Goal: Information Seeking & Learning: Learn about a topic

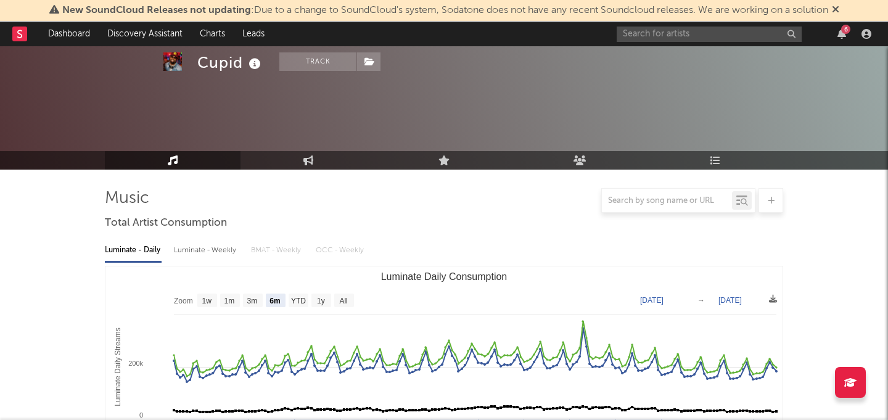
select select "6m"
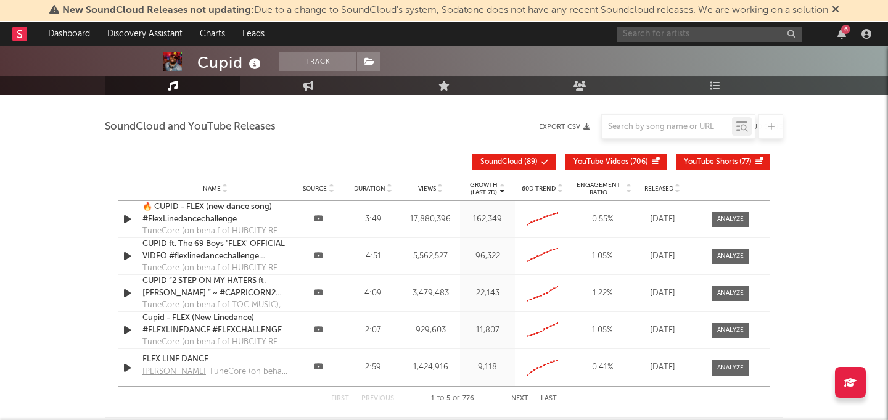
click at [712, 31] on input "text" at bounding box center [709, 34] width 185 height 15
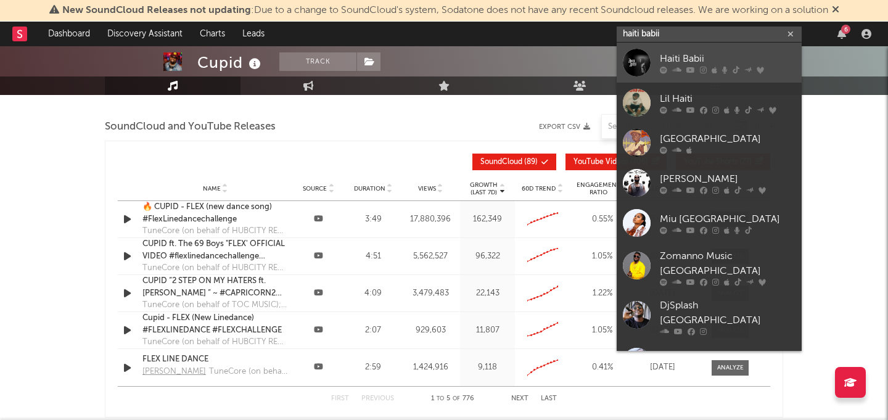
type input "haiti babii"
click at [662, 61] on div "Haiti Babii" at bounding box center [728, 58] width 136 height 15
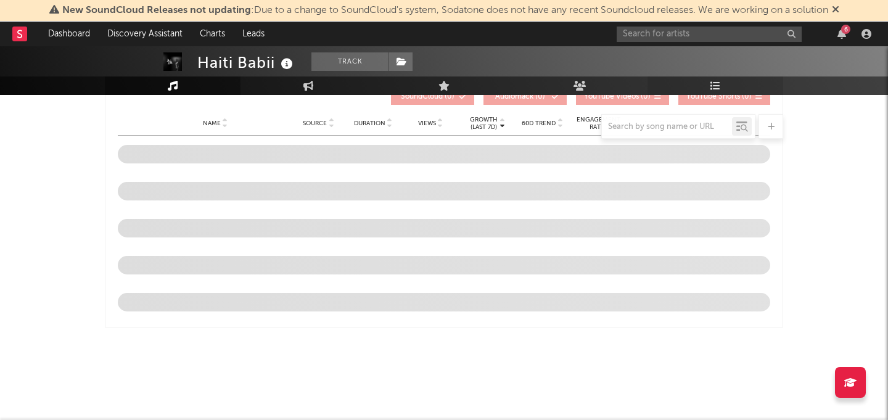
scroll to position [1399, 0]
select select "6m"
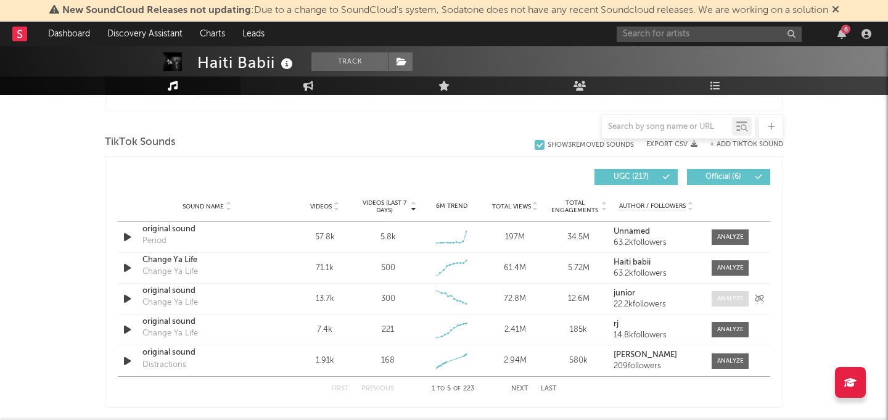
scroll to position [806, 0]
click at [720, 317] on div "Sound Name original sound Change Ya Life Videos 7.4k Videos (last 7 days) 221 W…" at bounding box center [444, 329] width 653 height 30
click at [723, 329] on div at bounding box center [730, 328] width 27 height 9
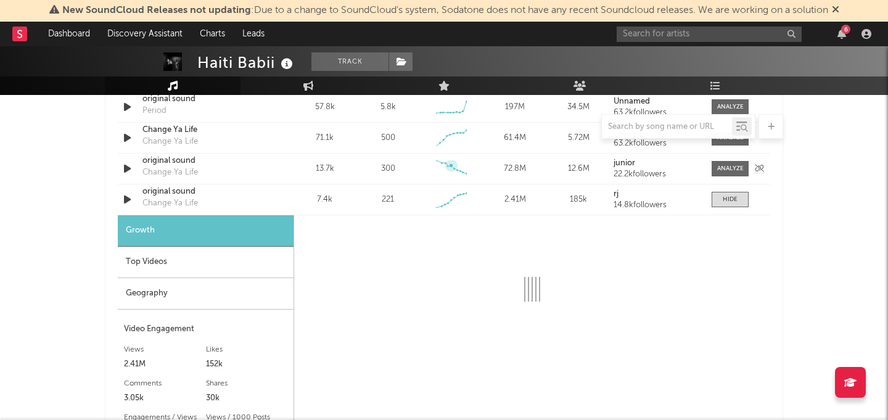
select select "1w"
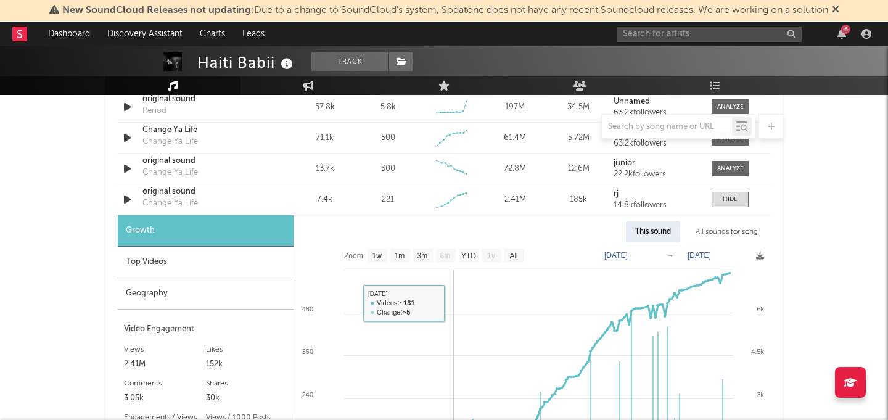
scroll to position [984, 0]
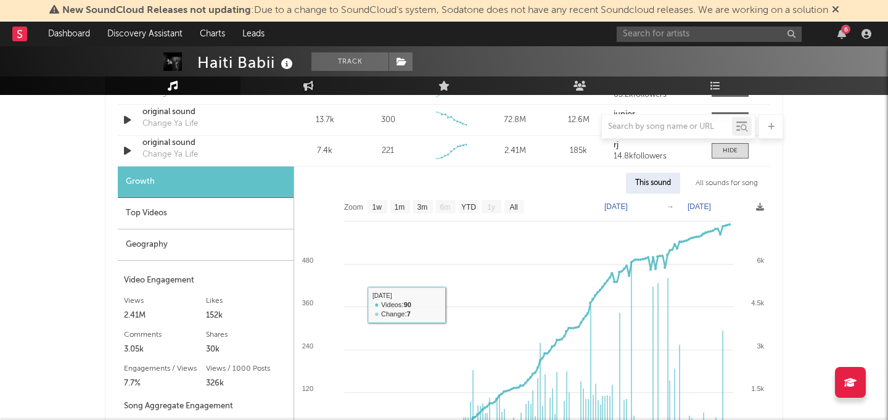
click at [208, 210] on div "Top Videos" at bounding box center [206, 213] width 176 height 31
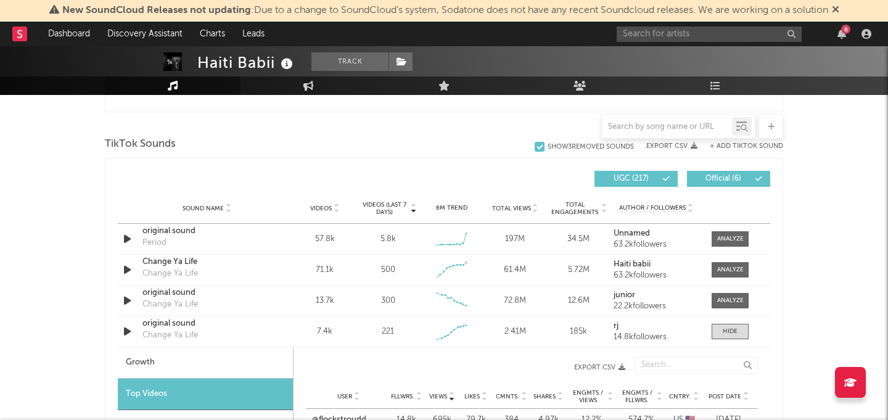
scroll to position [758, 0]
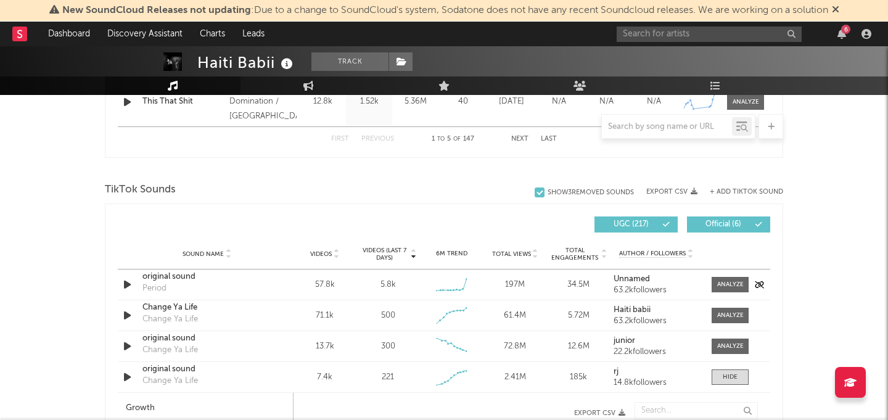
click at [133, 288] on icon "button" at bounding box center [127, 284] width 13 height 15
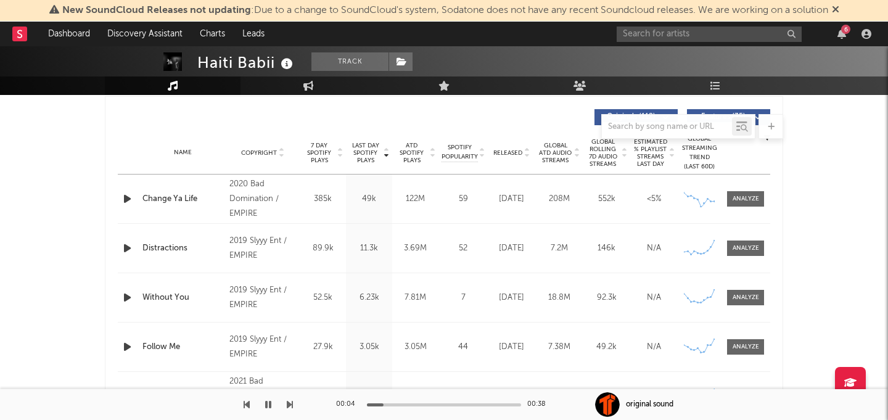
scroll to position [474, 0]
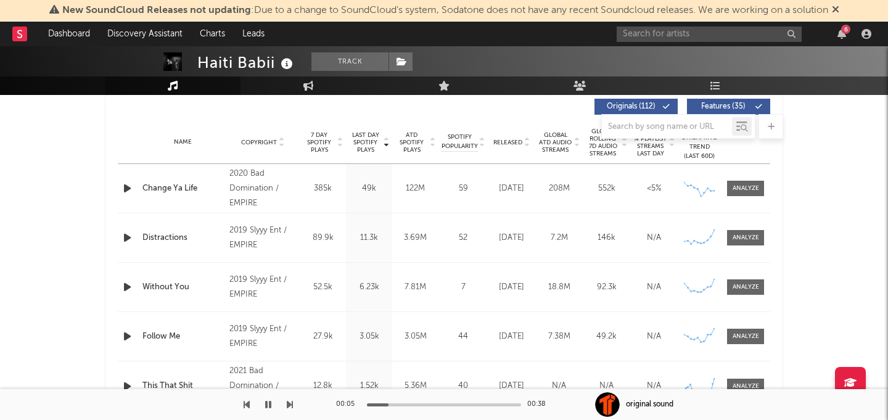
click at [418, 405] on div at bounding box center [444, 404] width 154 height 3
click at [480, 404] on div at bounding box center [444, 404] width 154 height 3
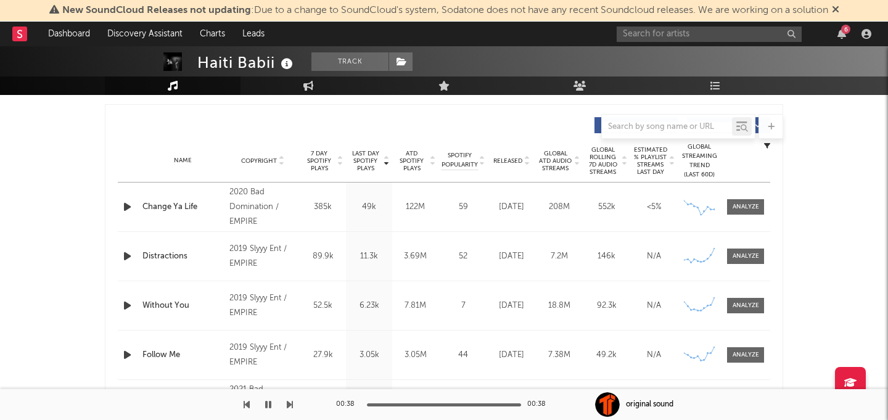
scroll to position [446, 0]
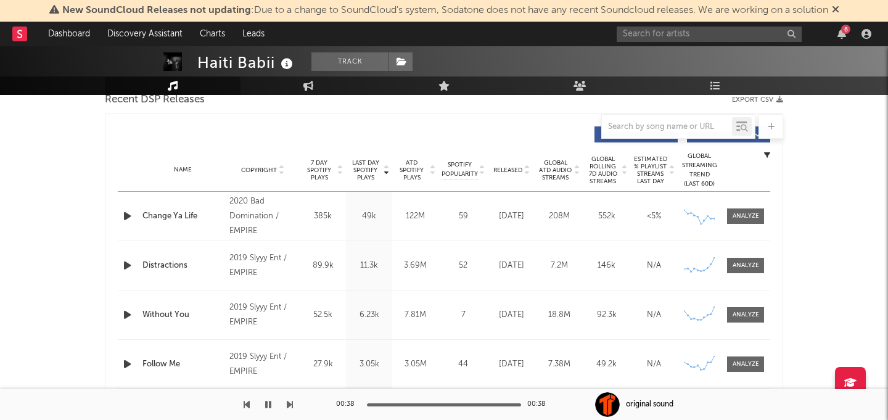
click at [422, 171] on span "ATD Spotify Plays" at bounding box center [411, 170] width 33 height 22
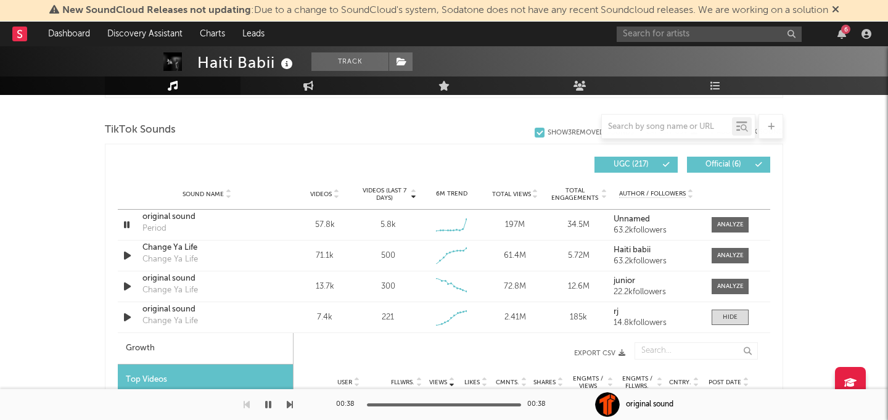
scroll to position [786, 0]
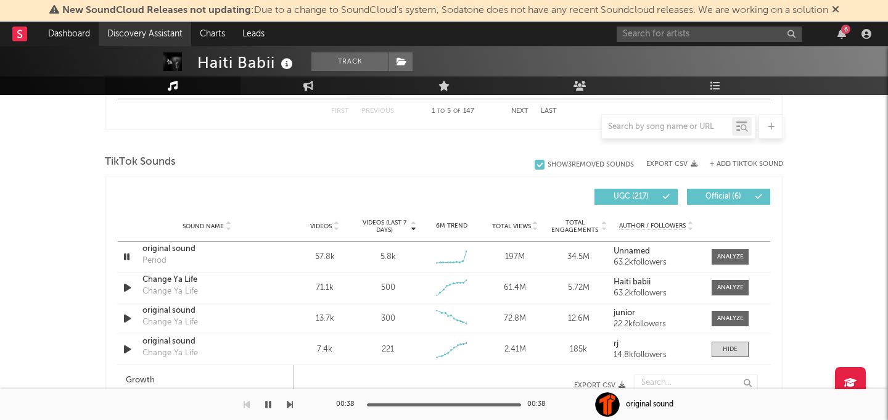
click at [124, 36] on link "Discovery Assistant" at bounding box center [145, 34] width 93 height 25
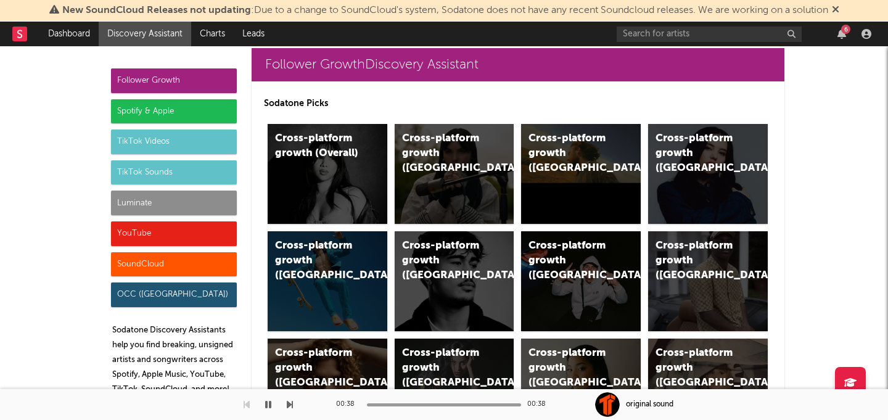
scroll to position [22, 0]
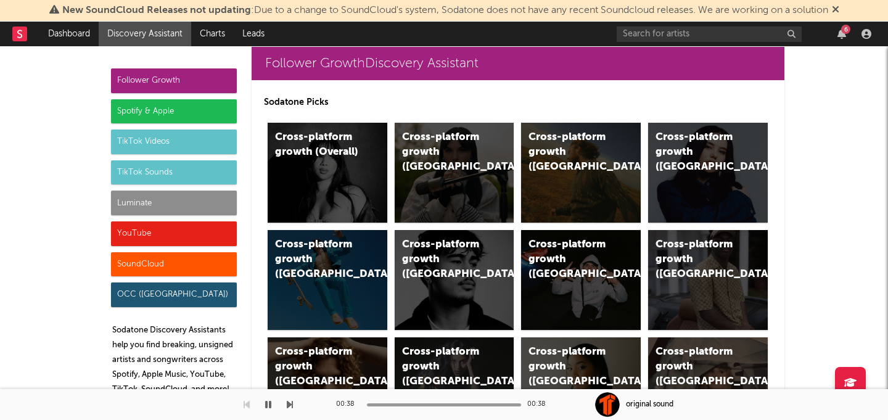
click at [157, 78] on div "Follower Growth" at bounding box center [174, 80] width 126 height 25
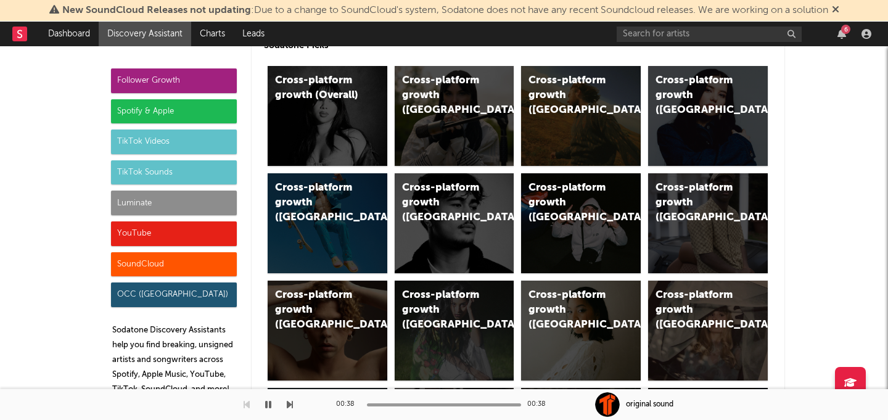
scroll to position [86, 0]
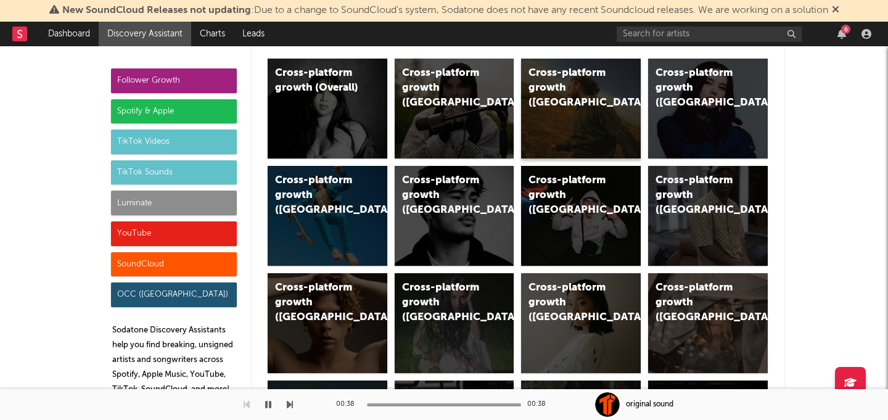
click at [587, 113] on div "Cross-platform growth ([GEOGRAPHIC_DATA])" at bounding box center [581, 109] width 120 height 100
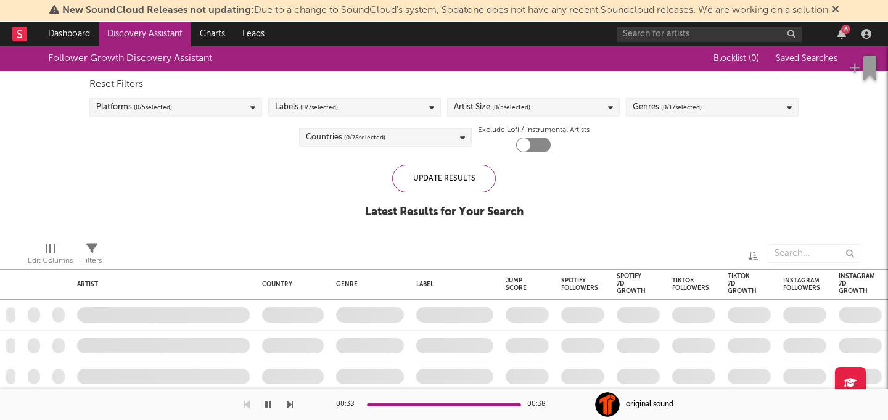
checkbox input "true"
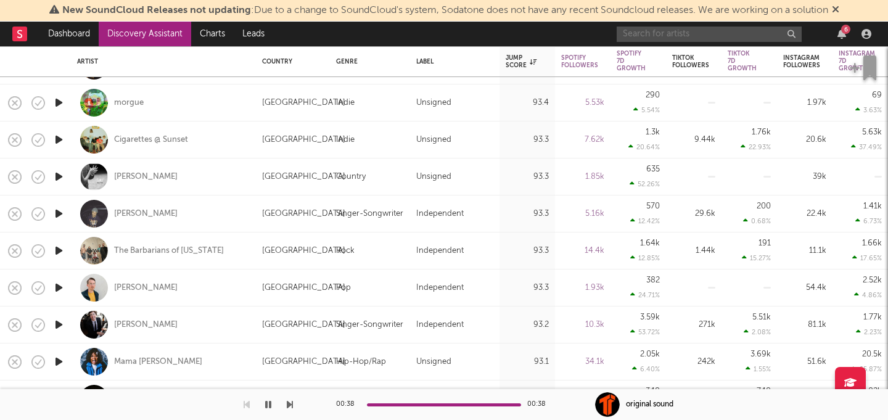
click at [628, 27] on input "text" at bounding box center [709, 34] width 185 height 15
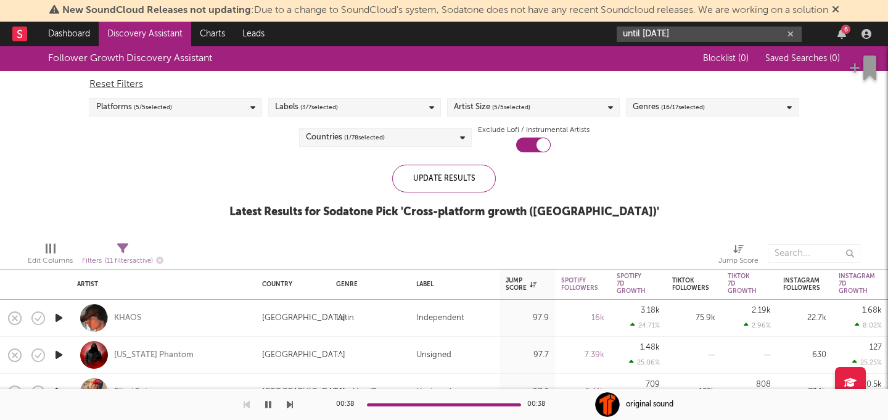
click at [691, 30] on input "until [DATE]" at bounding box center [709, 34] width 185 height 15
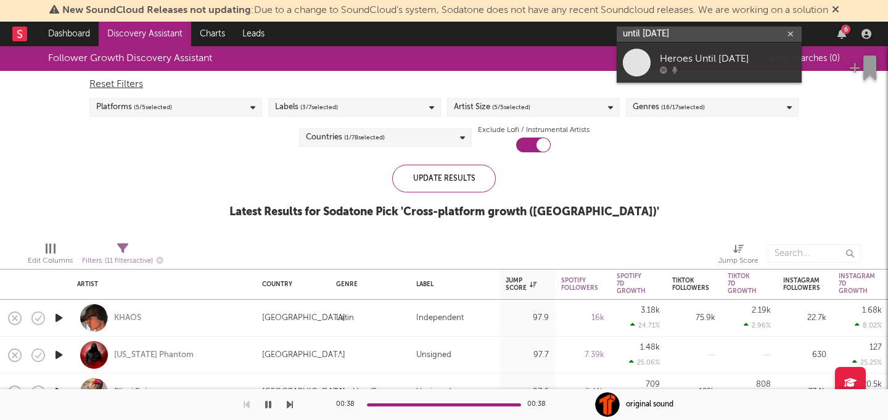
click at [697, 32] on input "until [DATE]" at bounding box center [709, 34] width 185 height 15
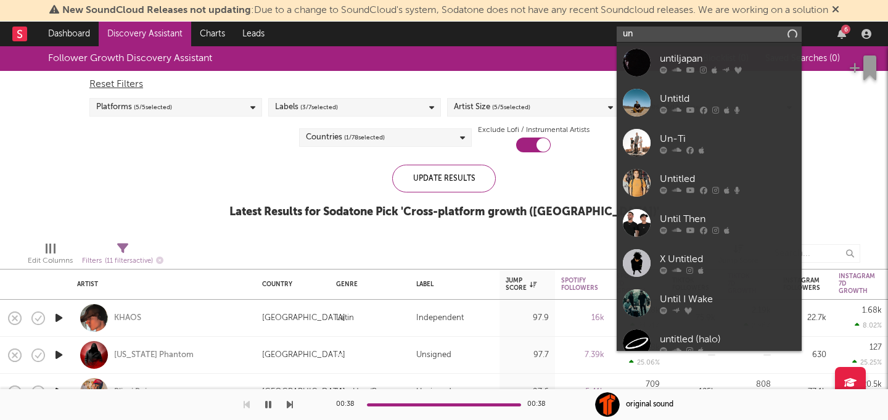
type input "u"
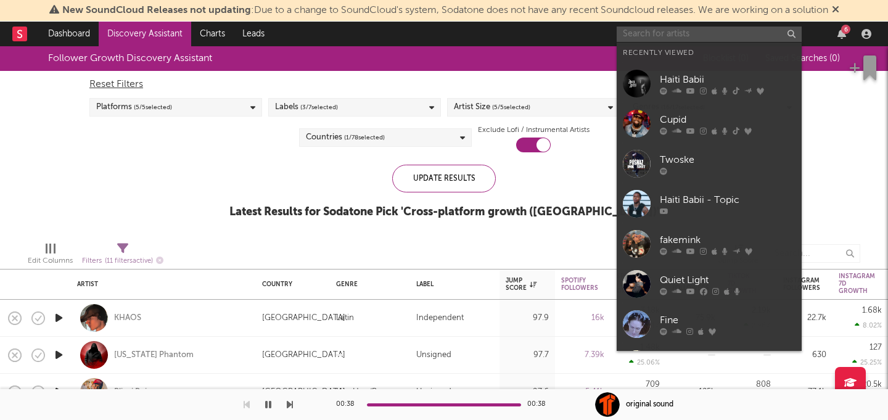
type input "p"
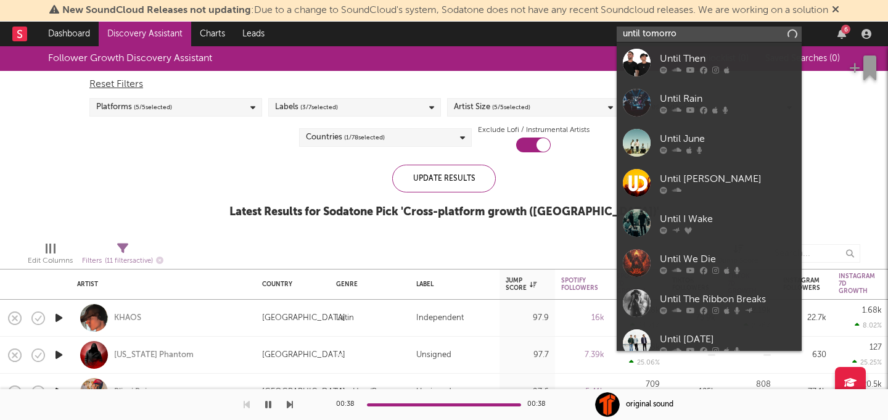
type input "until [DATE]"
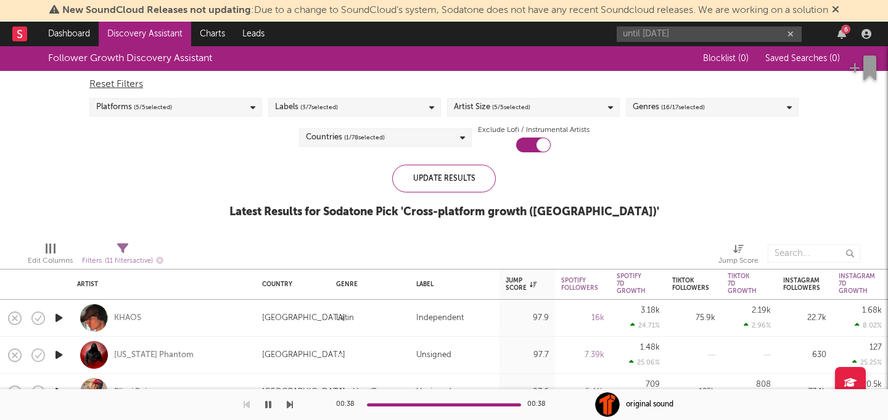
click at [149, 30] on link "Discovery Assistant" at bounding box center [145, 34] width 93 height 25
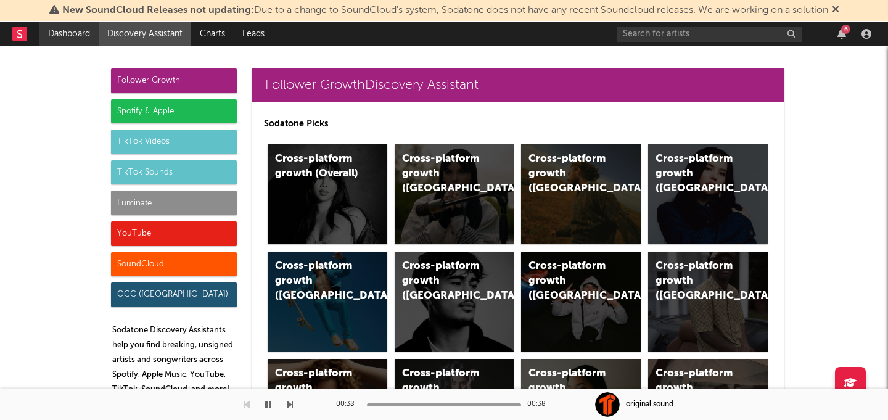
click at [67, 43] on link "Dashboard" at bounding box center [68, 34] width 59 height 25
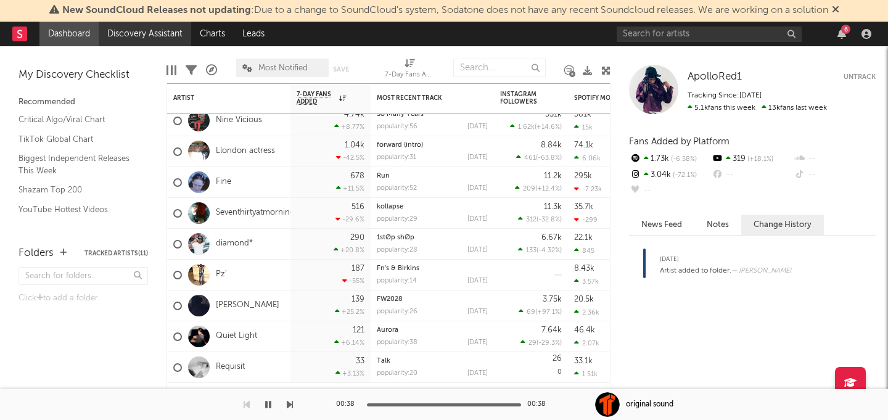
click at [133, 41] on link "Discovery Assistant" at bounding box center [145, 34] width 93 height 25
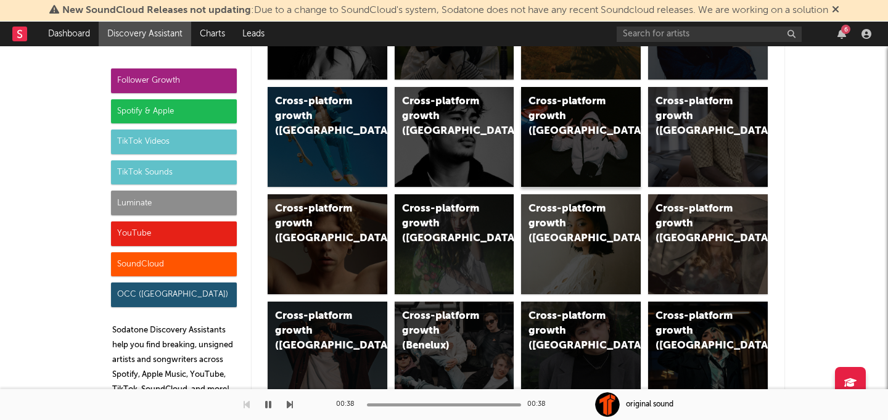
scroll to position [30, 0]
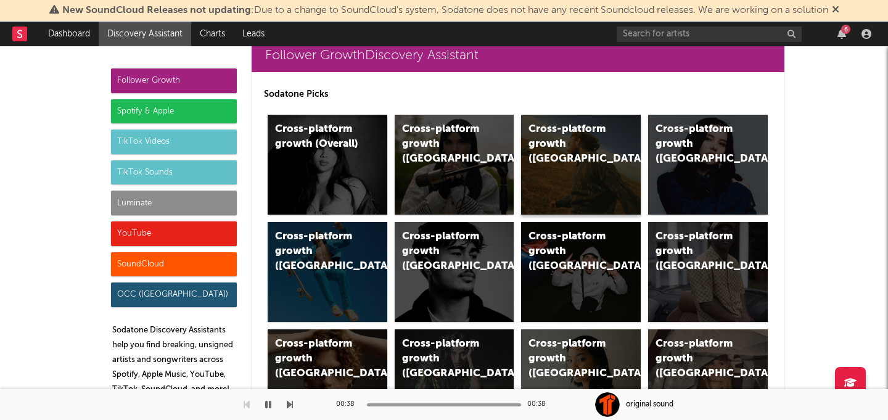
click at [559, 142] on div "Cross-platform growth ([GEOGRAPHIC_DATA])" at bounding box center [571, 144] width 84 height 44
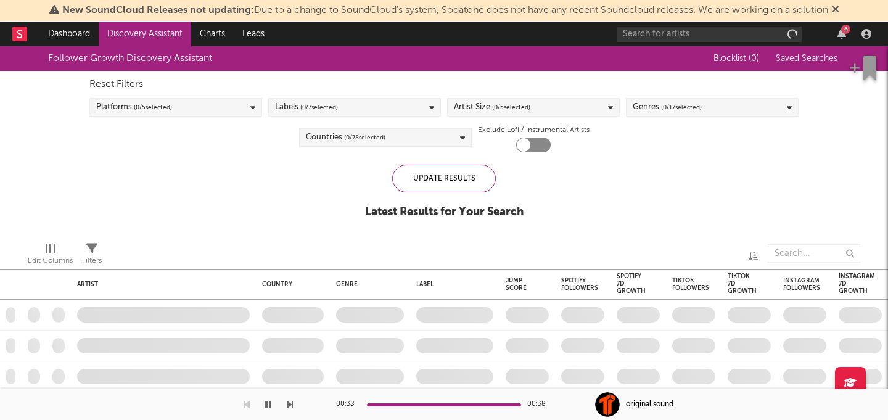
checkbox input "true"
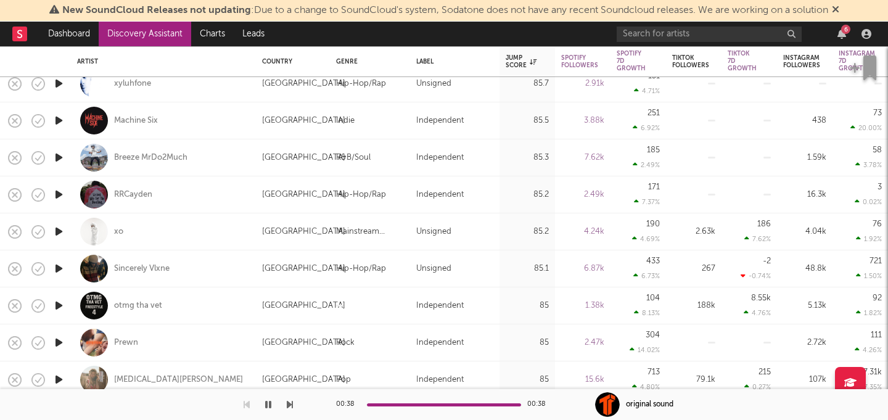
click at [353, 249] on div "Mainstream Electronic" at bounding box center [370, 231] width 80 height 37
select select "1w"
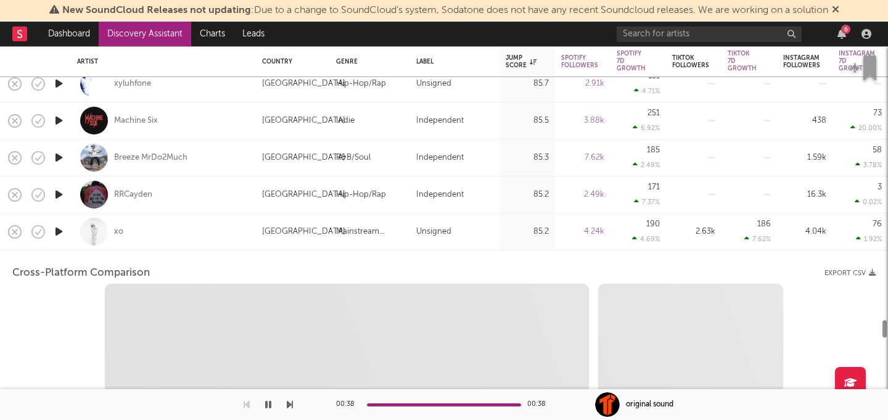
select select "1w"
select select "1m"
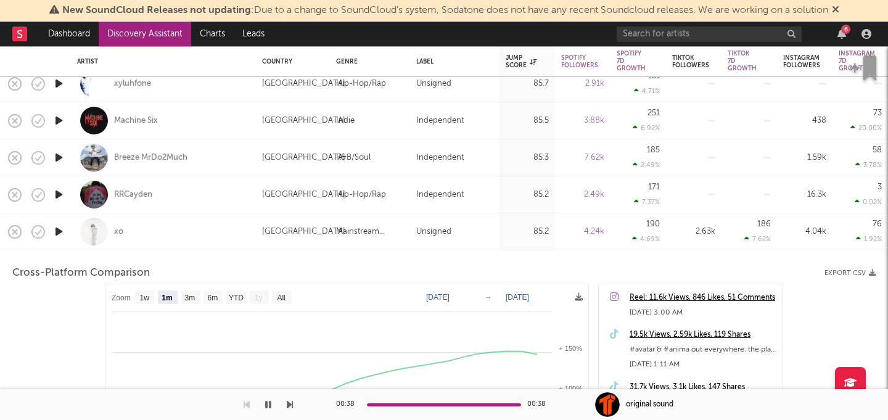
click at [456, 236] on div "Unsigned" at bounding box center [454, 231] width 77 height 15
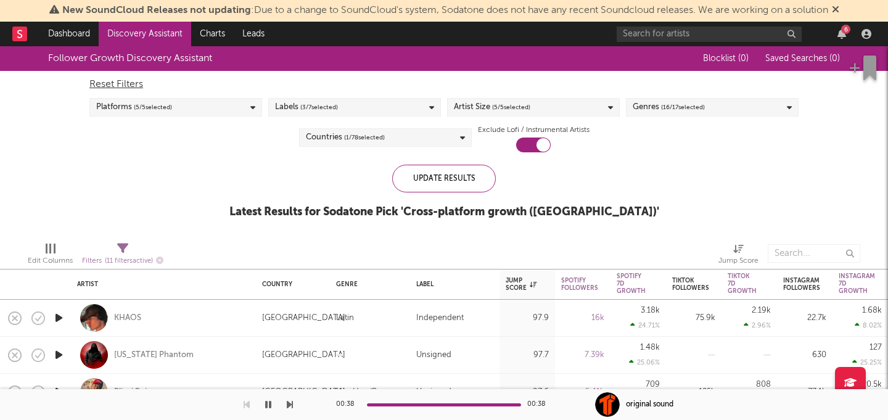
click at [421, 109] on div "Labels ( 3 / 7 selected)" at bounding box center [354, 107] width 173 height 19
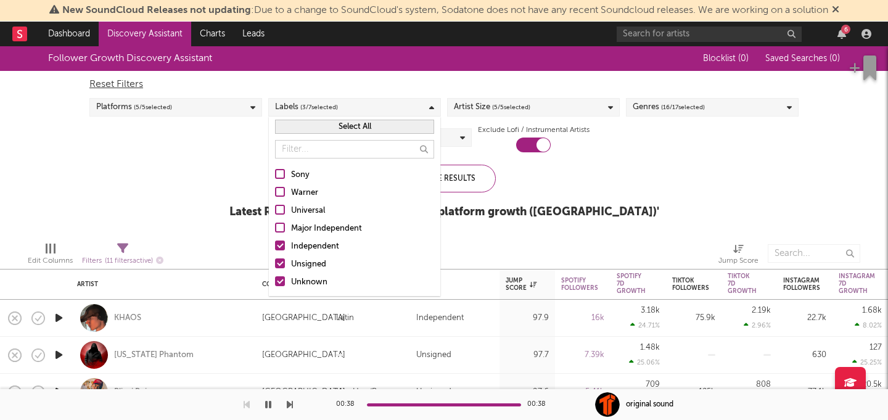
click at [420, 109] on div "Labels ( 3 / 7 selected)" at bounding box center [354, 107] width 173 height 19
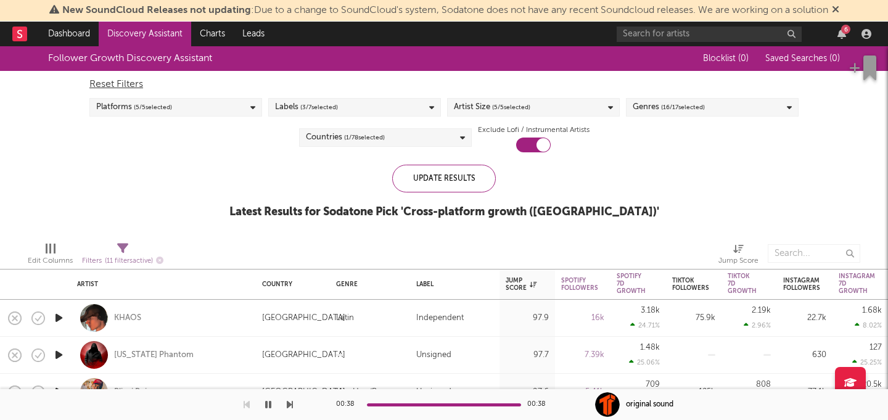
click at [420, 109] on div "Labels ( 3 / 7 selected)" at bounding box center [354, 107] width 173 height 19
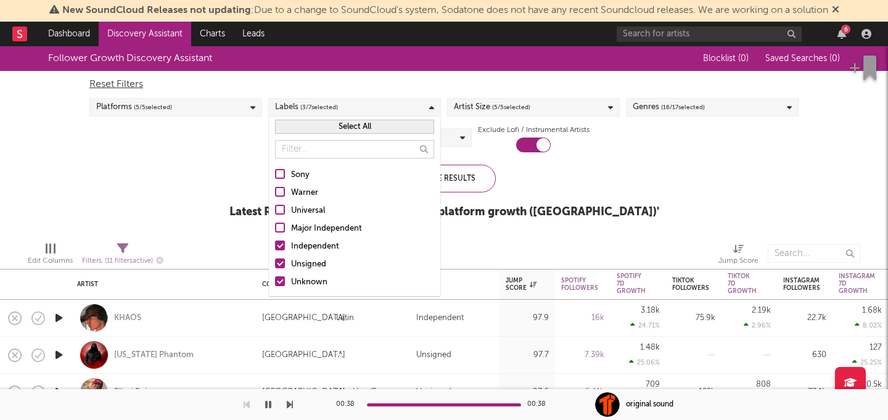
click at [420, 109] on div "Labels ( 3 / 7 selected)" at bounding box center [354, 107] width 173 height 19
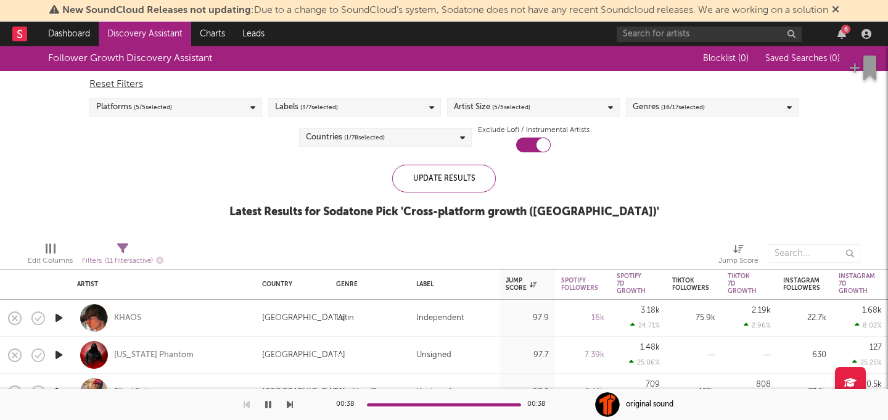
click at [664, 107] on span "( 16 / 17 selected)" at bounding box center [683, 107] width 44 height 15
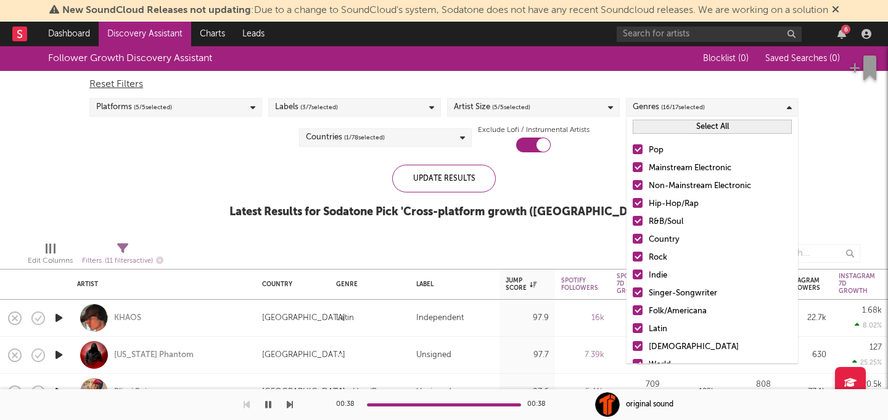
click at [685, 122] on button "Select All" at bounding box center [712, 127] width 159 height 14
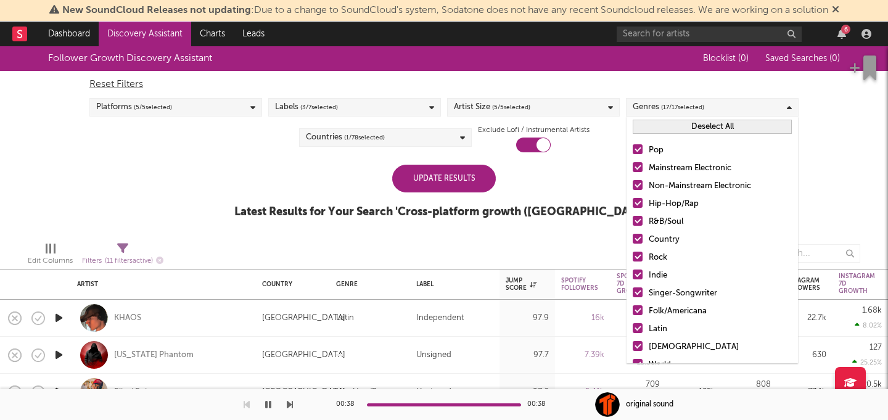
click at [651, 149] on div "Pop" at bounding box center [720, 150] width 143 height 15
click at [633, 149] on input "Pop" at bounding box center [633, 150] width 0 height 15
click at [651, 171] on div "Mainstream Electronic" at bounding box center [720, 168] width 143 height 15
click at [633, 171] on input "Mainstream Electronic" at bounding box center [633, 168] width 0 height 15
click at [655, 187] on div "Non-Mainstream Electronic" at bounding box center [720, 186] width 143 height 15
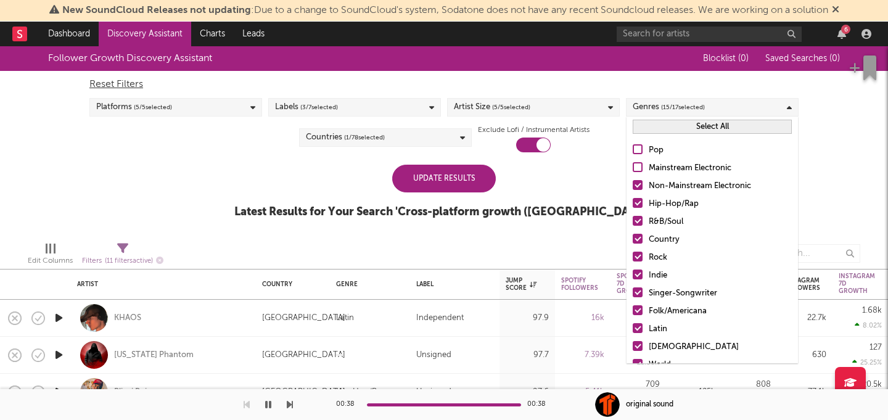
click at [633, 187] on input "Non-Mainstream Electronic" at bounding box center [633, 186] width 0 height 15
click at [650, 221] on div "R&B/Soul" at bounding box center [720, 222] width 143 height 15
click at [633, 221] on input "R&B/Soul" at bounding box center [633, 222] width 0 height 15
click at [649, 242] on div "Country" at bounding box center [720, 240] width 143 height 15
click at [633, 242] on input "Country" at bounding box center [633, 240] width 0 height 15
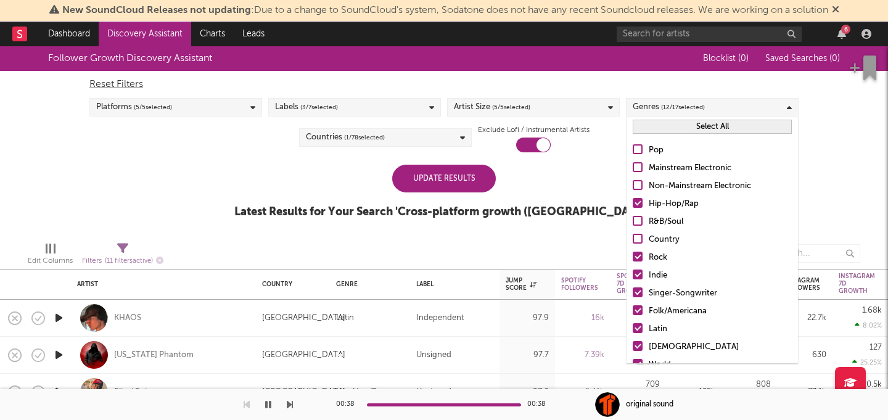
click at [649, 253] on div "Rock" at bounding box center [720, 257] width 143 height 15
click at [633, 253] on input "Rock" at bounding box center [633, 257] width 0 height 15
click at [649, 277] on div "Indie" at bounding box center [720, 275] width 143 height 15
click at [633, 277] on input "Indie" at bounding box center [633, 275] width 0 height 15
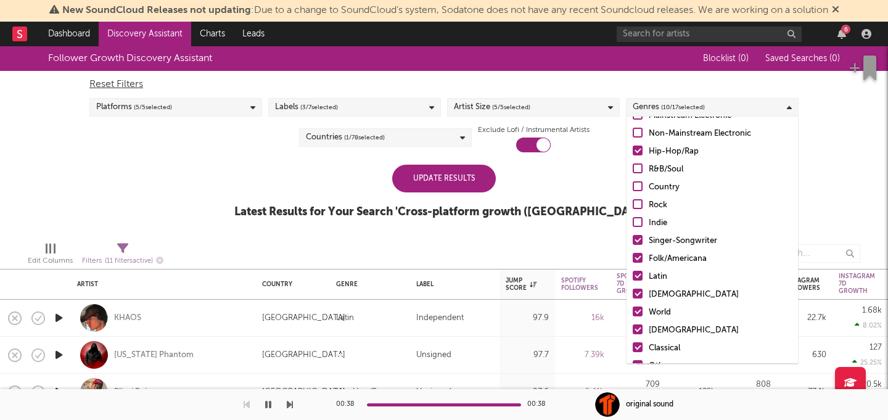
scroll to position [83, 0]
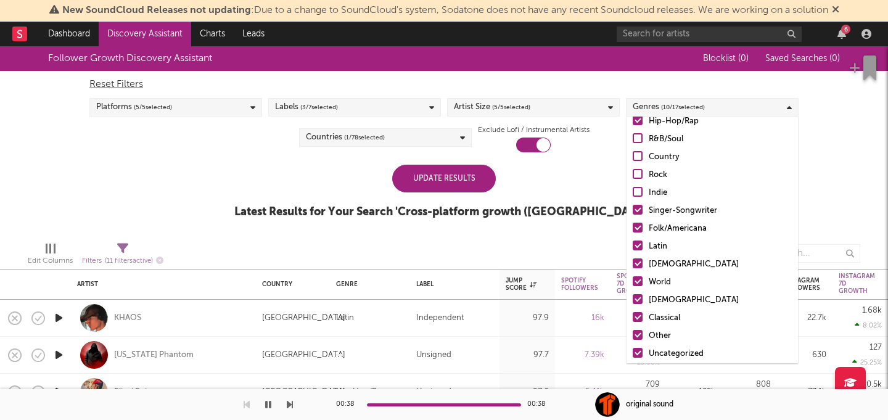
click at [659, 216] on div "Singer-Songwriter" at bounding box center [720, 211] width 143 height 15
click at [633, 216] on input "Singer-Songwriter" at bounding box center [633, 211] width 0 height 15
click at [659, 230] on div "Folk/Americana" at bounding box center [720, 228] width 143 height 15
click at [633, 230] on input "Folk/Americana" at bounding box center [633, 228] width 0 height 15
click at [659, 252] on div "Latin" at bounding box center [720, 246] width 143 height 15
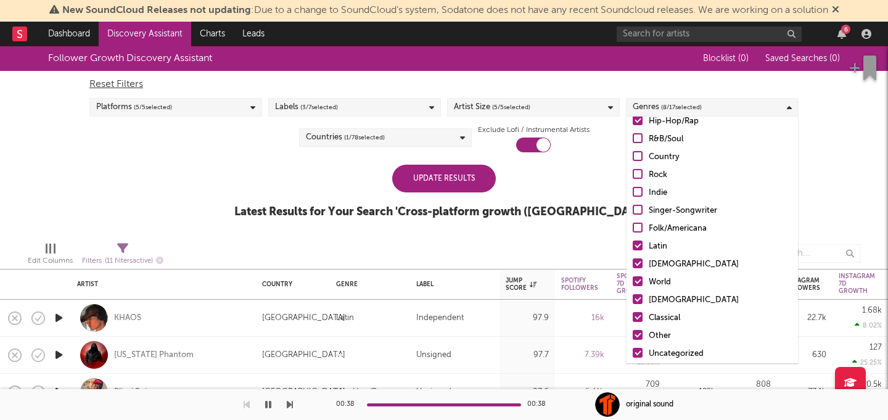
click at [633, 252] on input "Latin" at bounding box center [633, 246] width 0 height 15
click at [659, 261] on div "[DEMOGRAPHIC_DATA]" at bounding box center [720, 264] width 143 height 15
click at [633, 261] on input "[DEMOGRAPHIC_DATA]" at bounding box center [633, 264] width 0 height 15
click at [662, 288] on div "World" at bounding box center [720, 282] width 143 height 15
click at [633, 288] on input "World" at bounding box center [633, 282] width 0 height 15
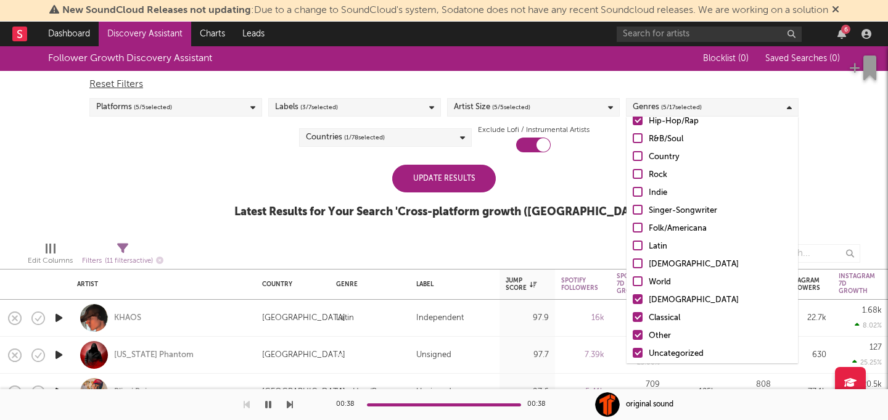
click at [662, 303] on div "[DEMOGRAPHIC_DATA]" at bounding box center [720, 300] width 143 height 15
click at [633, 303] on input "[DEMOGRAPHIC_DATA]" at bounding box center [633, 300] width 0 height 15
click at [662, 319] on div "Classical" at bounding box center [720, 318] width 143 height 15
click at [633, 319] on input "Classical" at bounding box center [633, 318] width 0 height 15
click at [662, 340] on div "Other" at bounding box center [720, 336] width 143 height 15
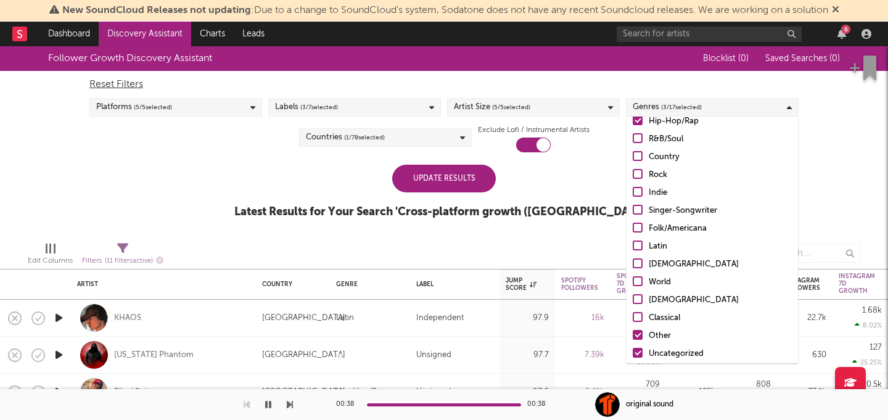
click at [633, 340] on input "Other" at bounding box center [633, 336] width 0 height 15
click at [662, 352] on div "Uncategorized" at bounding box center [720, 354] width 143 height 15
click at [633, 352] on input "Uncategorized" at bounding box center [633, 354] width 0 height 15
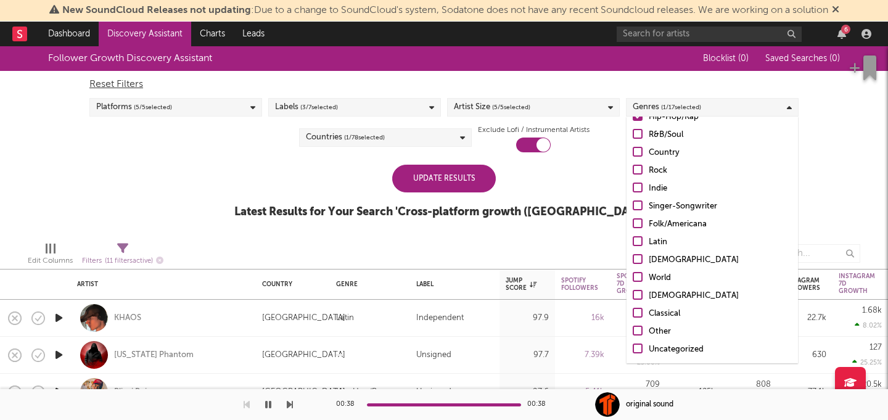
scroll to position [0, 0]
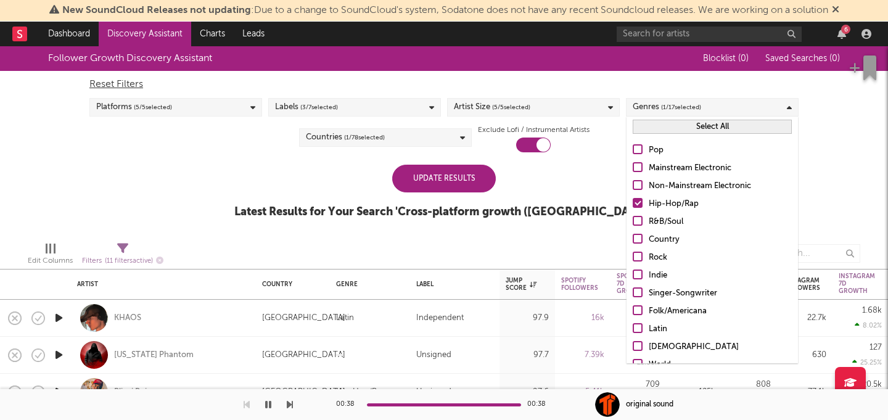
click at [853, 196] on div "Follower Growth Discovery Assistant Blocklist ( 0 ) Saved Searches ( 0 ) Reset …" at bounding box center [444, 139] width 888 height 186
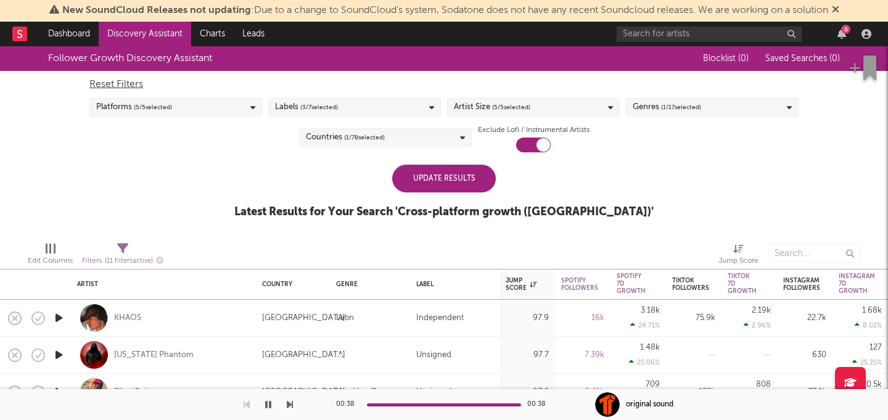
click at [418, 181] on div "Update Results" at bounding box center [444, 179] width 104 height 28
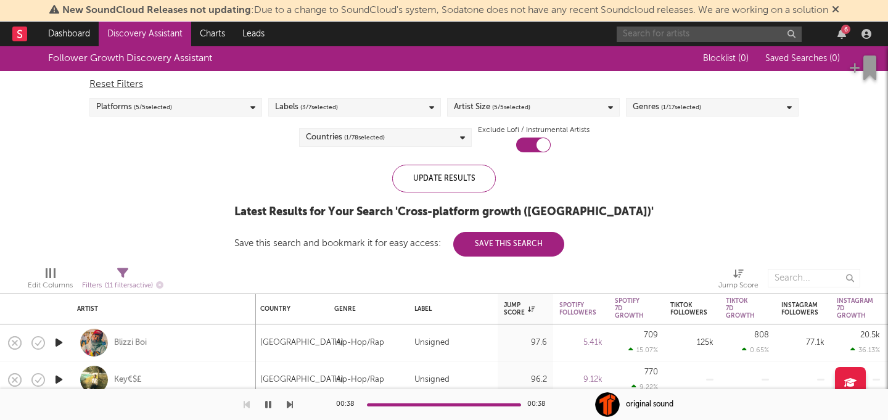
click at [673, 28] on input "text" at bounding box center [709, 34] width 185 height 15
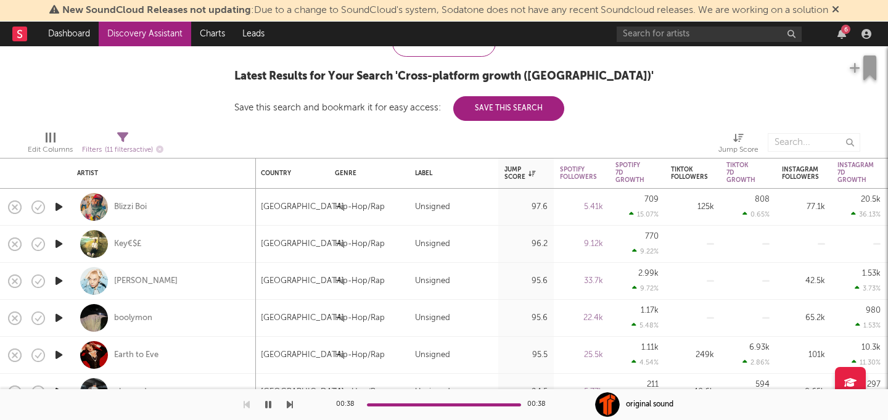
click at [20, 35] on rect at bounding box center [19, 34] width 15 height 15
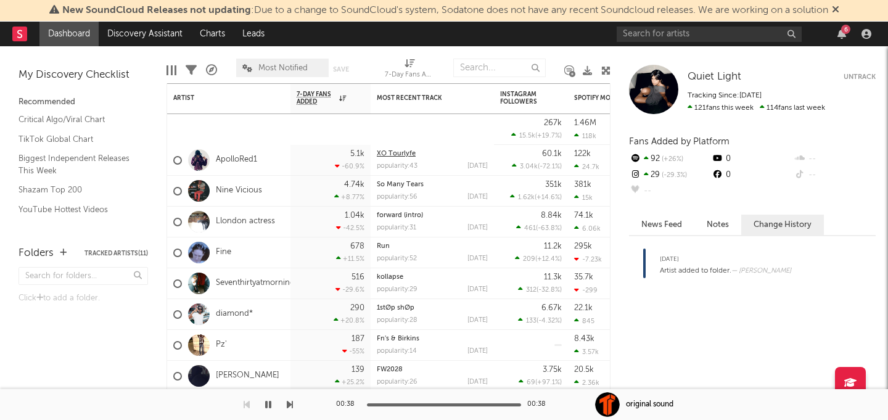
click at [387, 154] on link "XO Tourlyfe" at bounding box center [396, 153] width 39 height 7
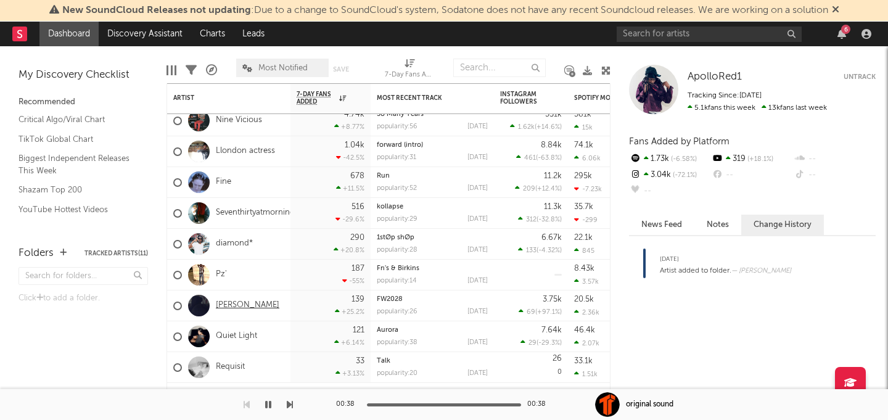
click at [239, 308] on link "[PERSON_NAME]" at bounding box center [248, 305] width 64 height 10
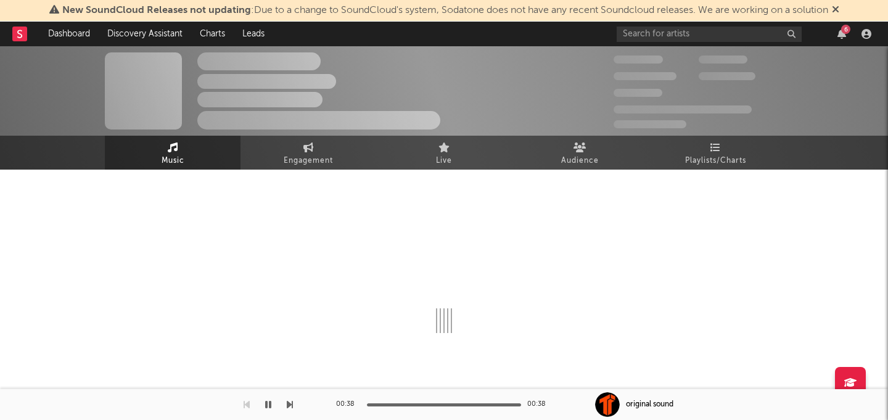
select select "1w"
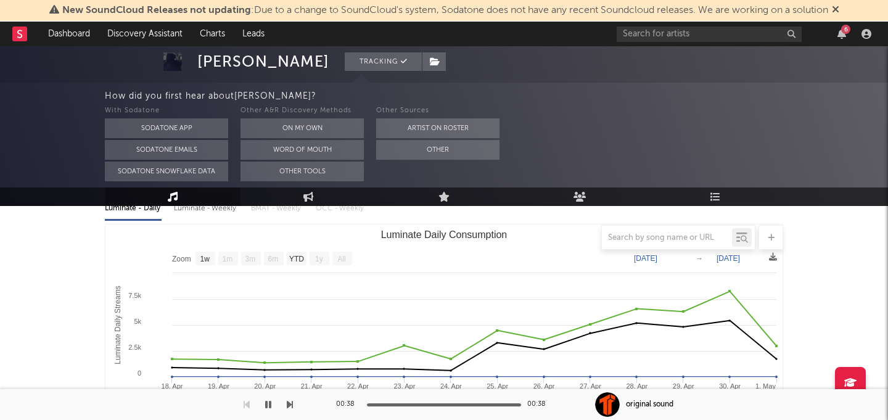
scroll to position [56, 0]
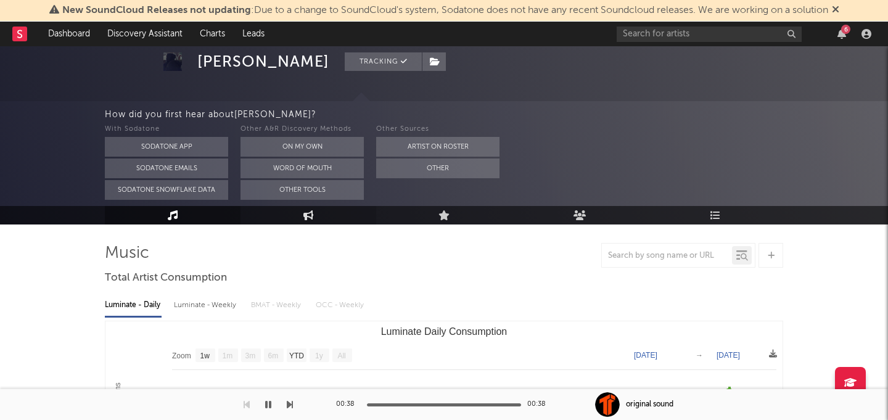
click at [287, 210] on link "Engagement" at bounding box center [309, 215] width 136 height 19
select select "1w"
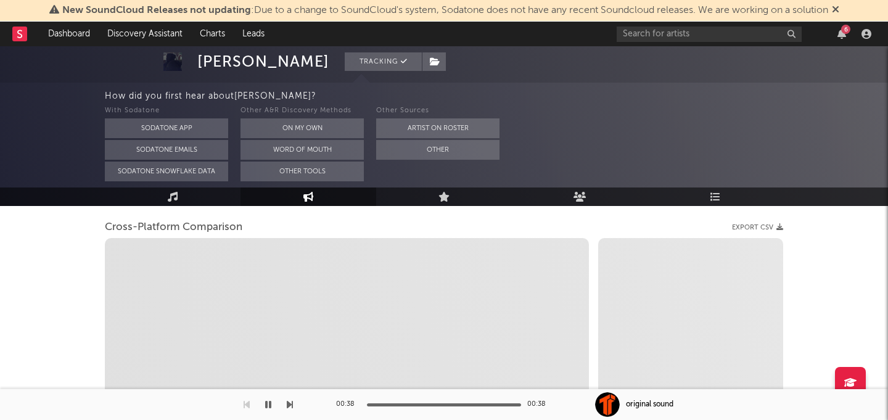
scroll to position [157, 0]
select select "1m"
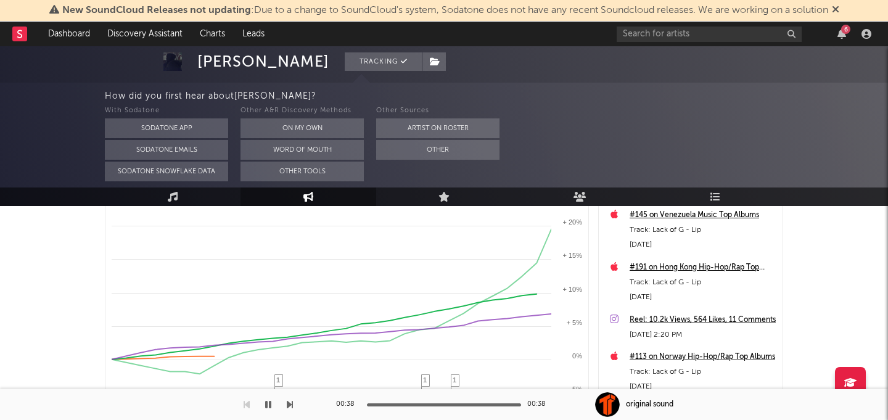
scroll to position [0, 0]
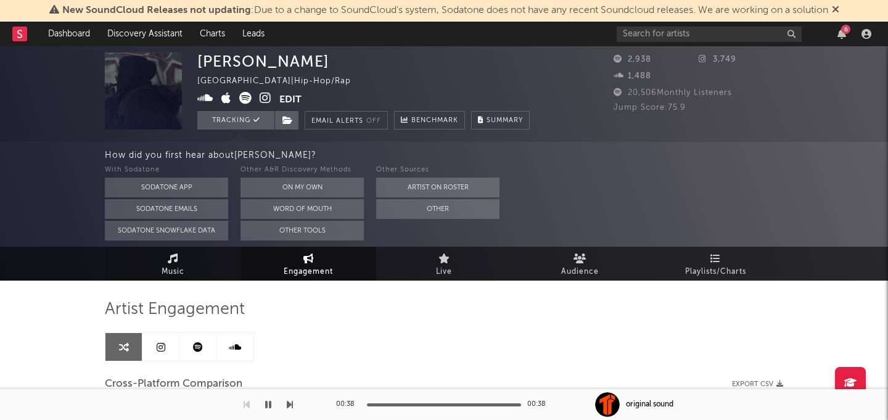
click at [181, 269] on span "Music" at bounding box center [173, 272] width 23 height 15
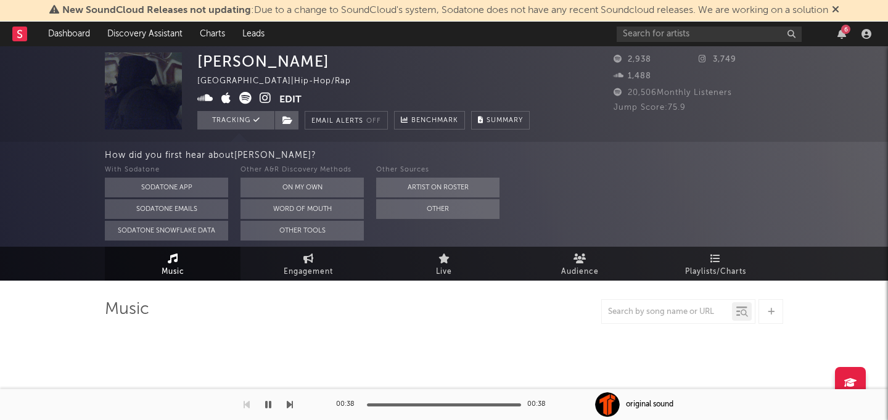
select select "1w"
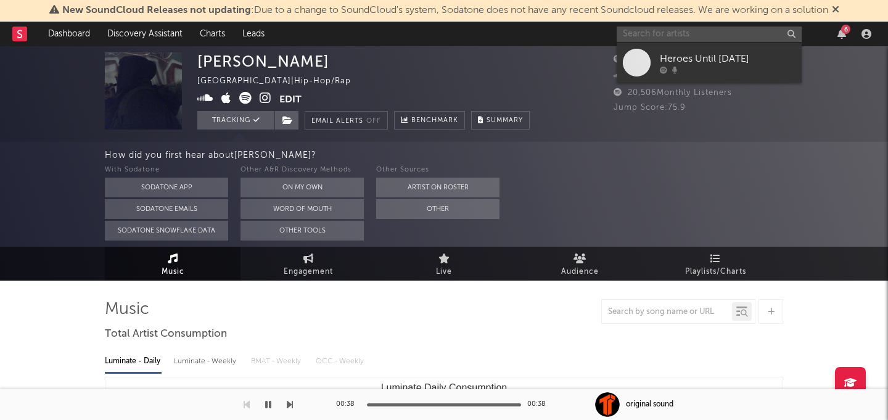
click at [711, 31] on input "text" at bounding box center [709, 34] width 185 height 15
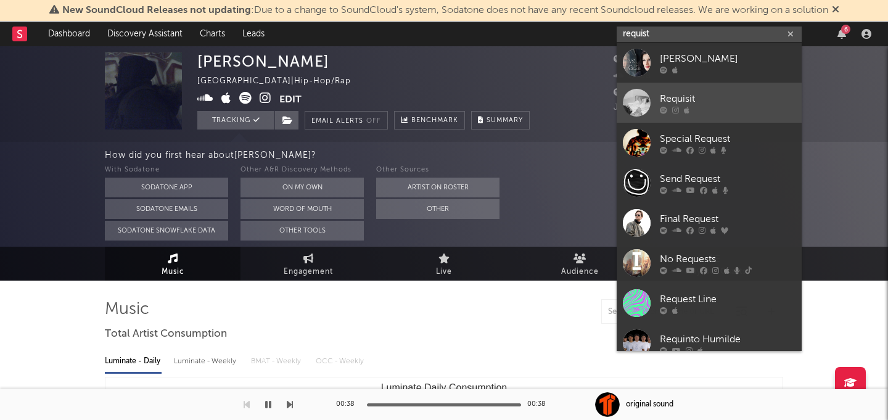
type input "requist"
click at [734, 93] on div "Requisit" at bounding box center [728, 98] width 136 height 15
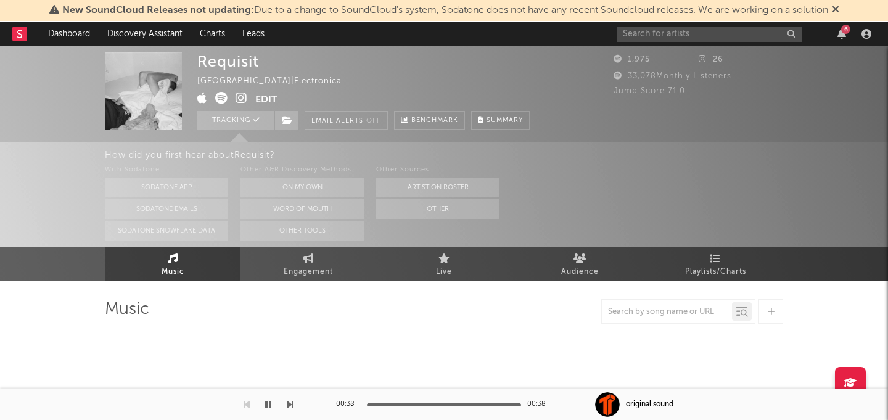
select select "1w"
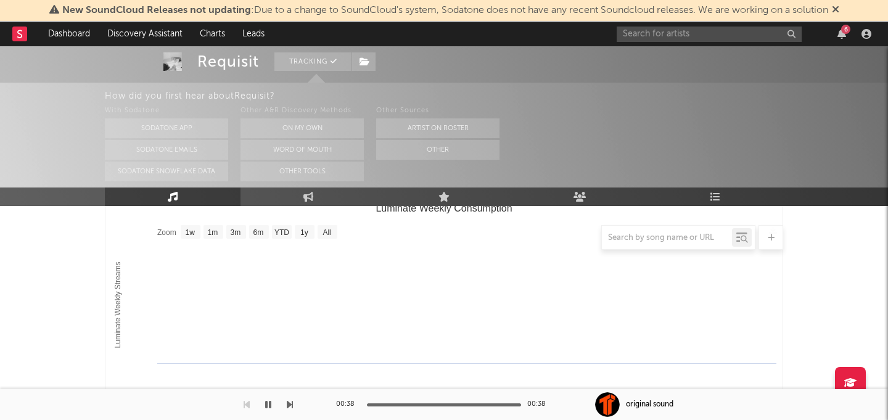
scroll to position [180, 0]
click at [300, 197] on link "Engagement" at bounding box center [309, 196] width 136 height 19
select select "1w"
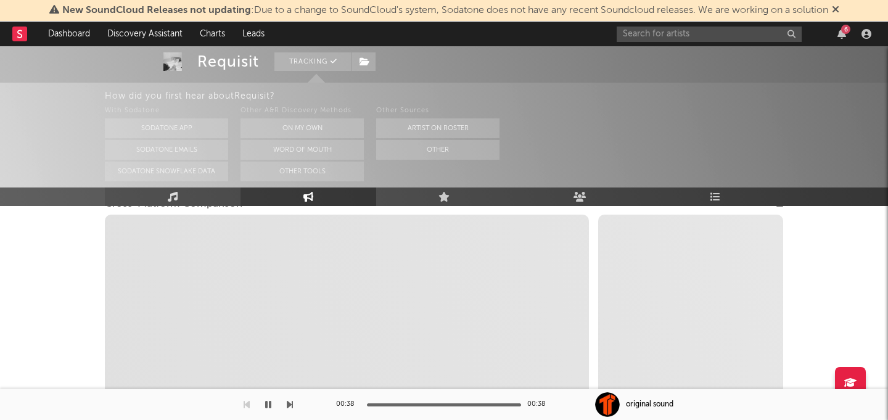
select select "1m"
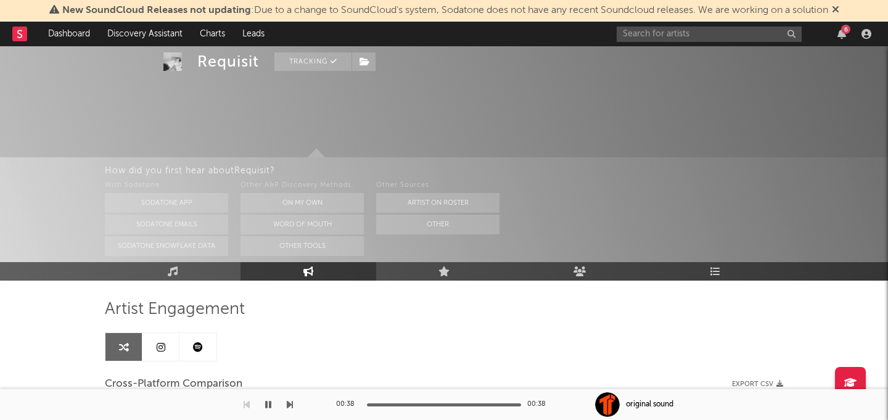
scroll to position [70, 0]
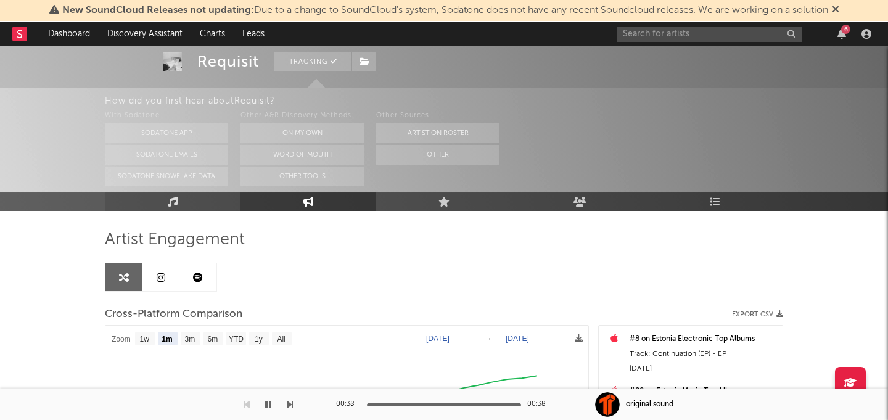
click at [168, 208] on link "Music" at bounding box center [173, 201] width 136 height 19
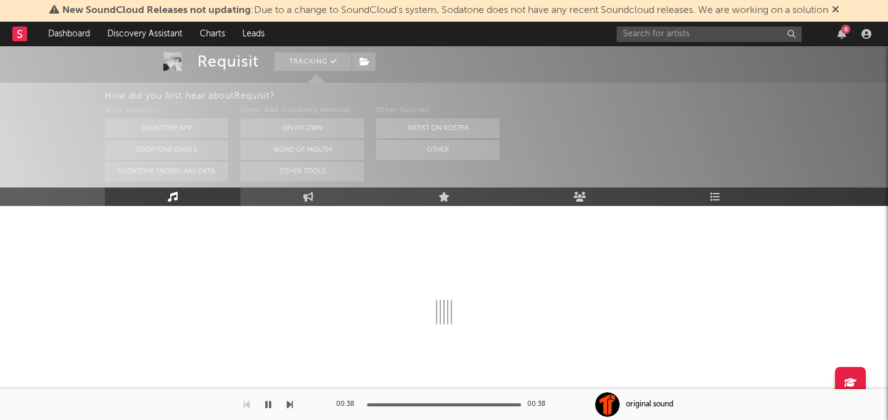
select select "1w"
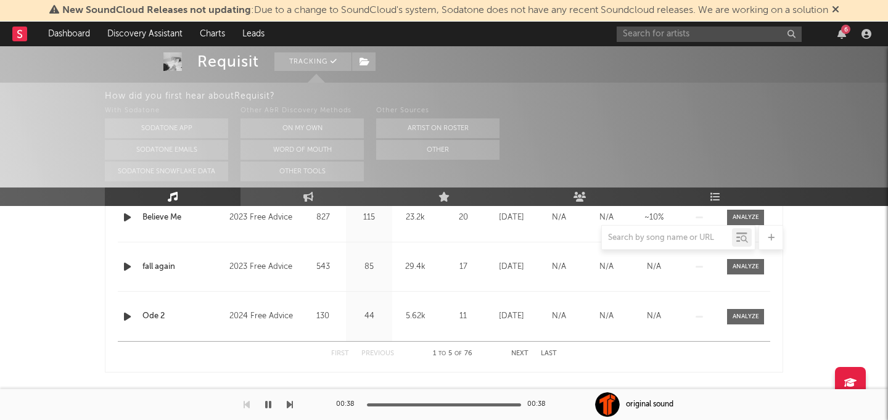
scroll to position [665, 0]
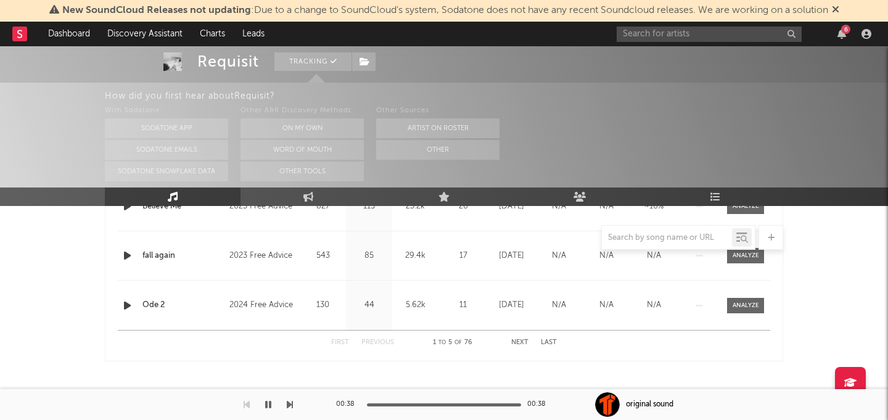
click at [44, 179] on div "How did you first hear about Requisit ? With Sodatone Sodatone App Sodatone Ema…" at bounding box center [444, 135] width 888 height 105
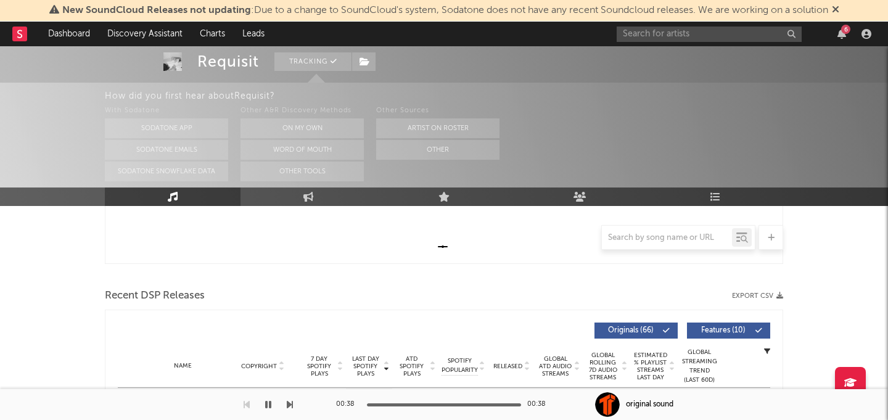
scroll to position [0, 0]
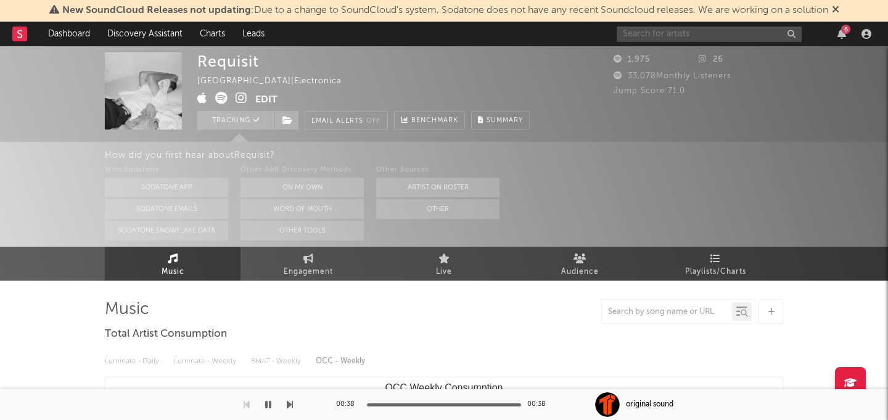
click at [667, 31] on input "text" at bounding box center [709, 34] width 185 height 15
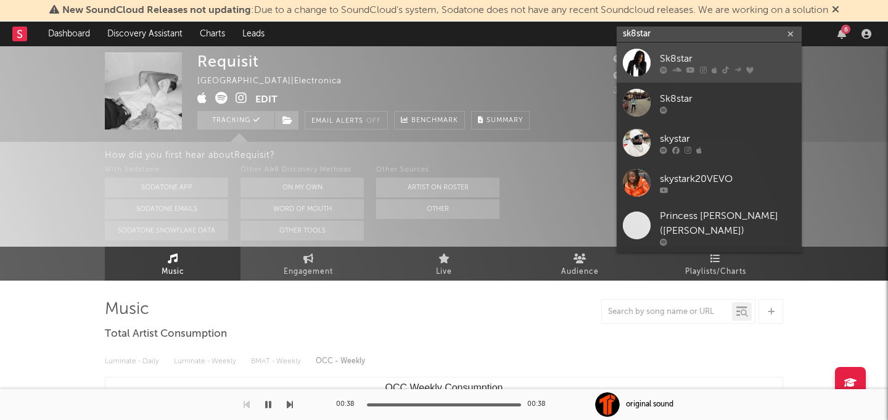
type input "sk8star"
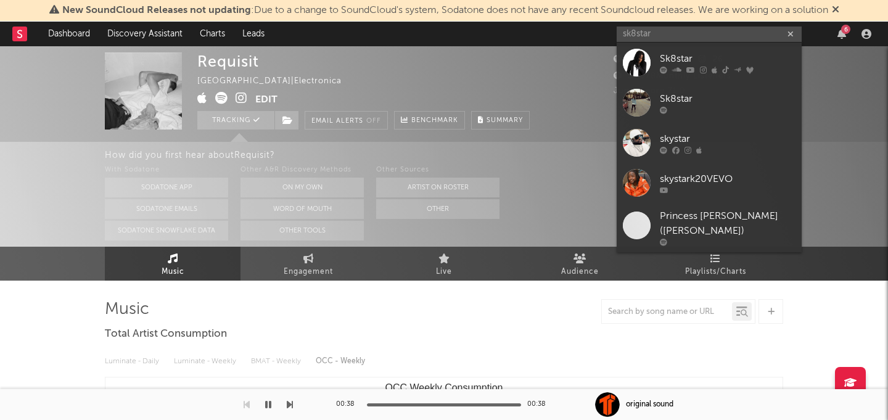
click at [696, 53] on div "Sk8star" at bounding box center [728, 58] width 136 height 15
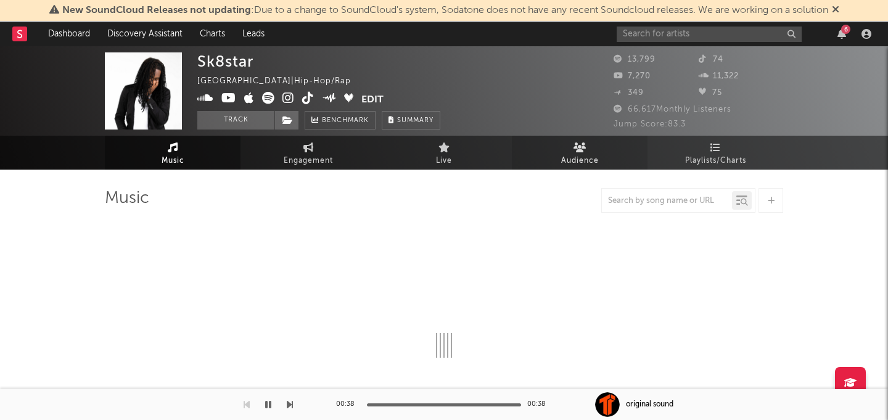
select select "6m"
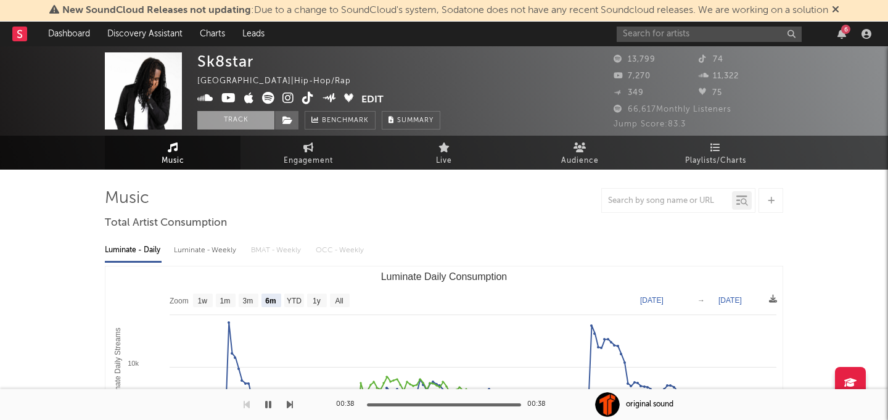
click at [224, 116] on button "Track" at bounding box center [235, 120] width 77 height 19
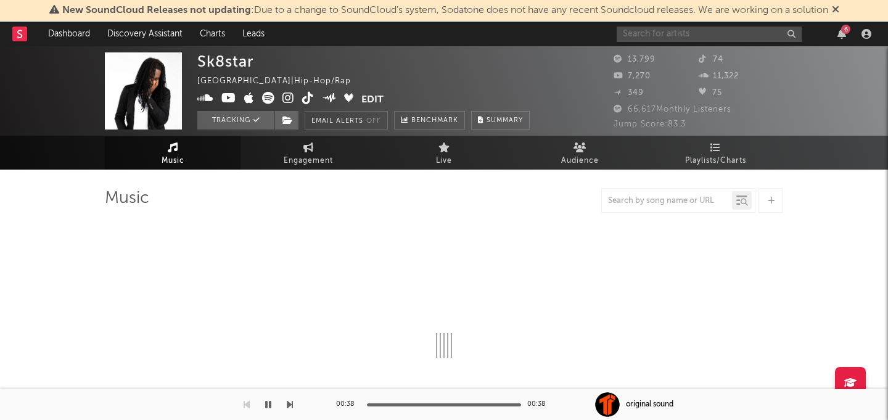
click at [710, 41] on input "text" at bounding box center [709, 34] width 185 height 15
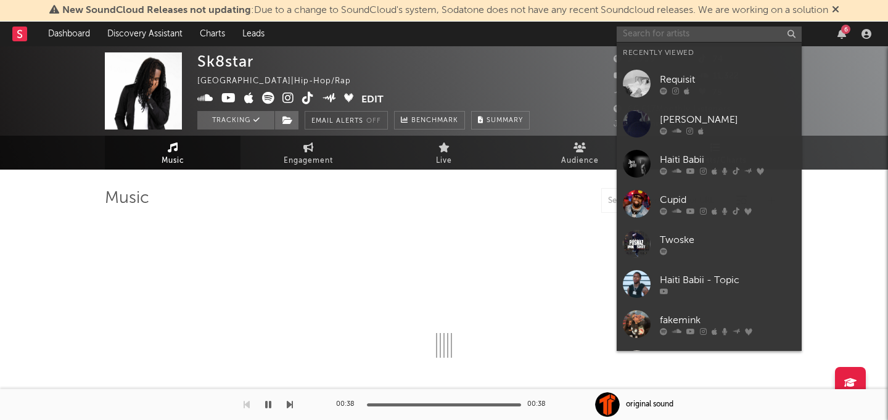
select select "6m"
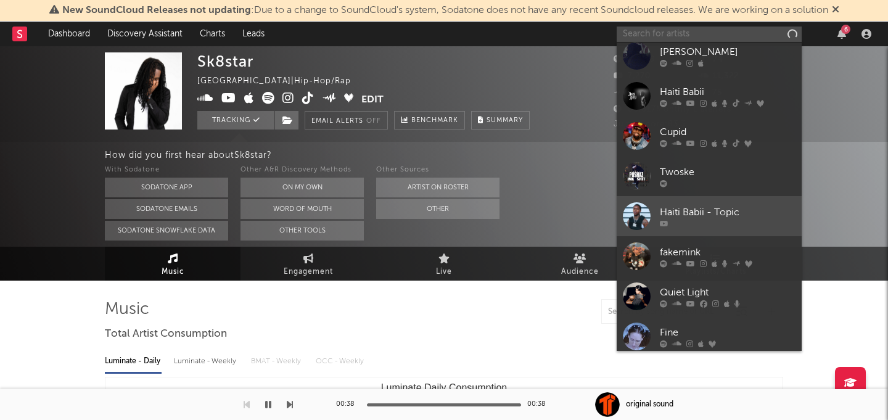
scroll to position [113, 0]
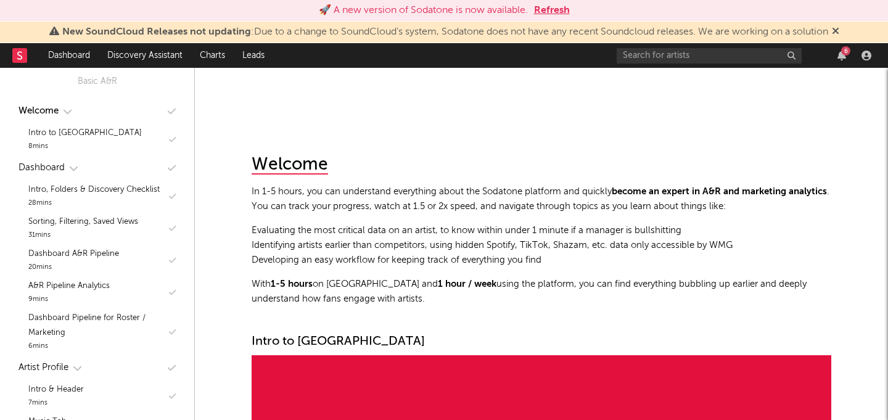
scroll to position [123, 0]
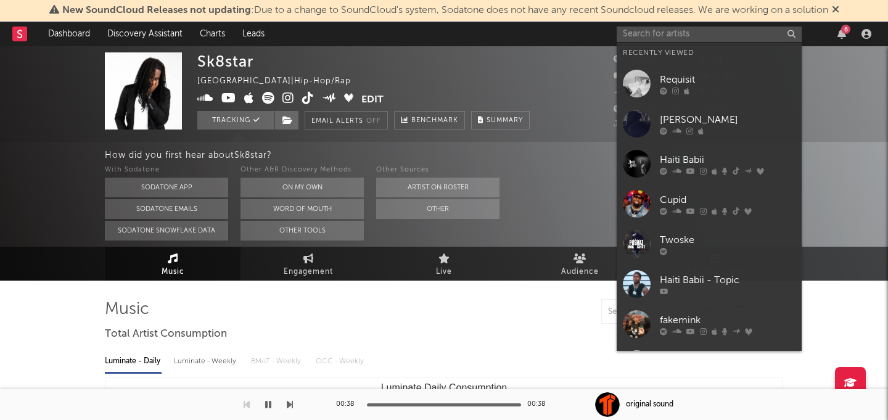
select select "6m"
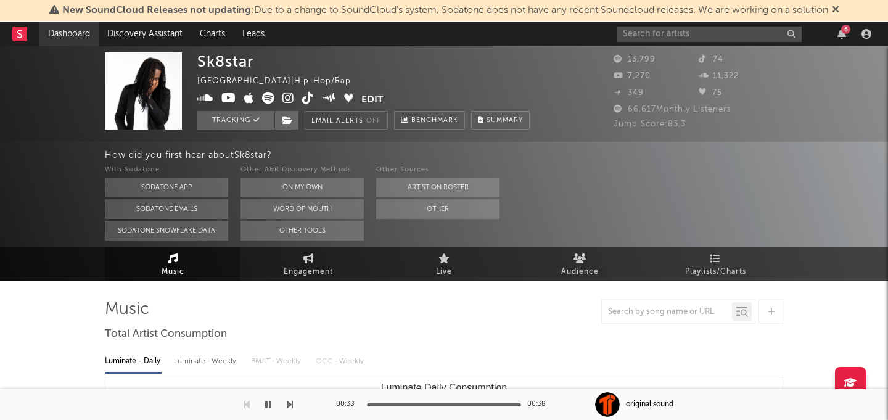
click at [78, 35] on link "Dashboard" at bounding box center [68, 34] width 59 height 25
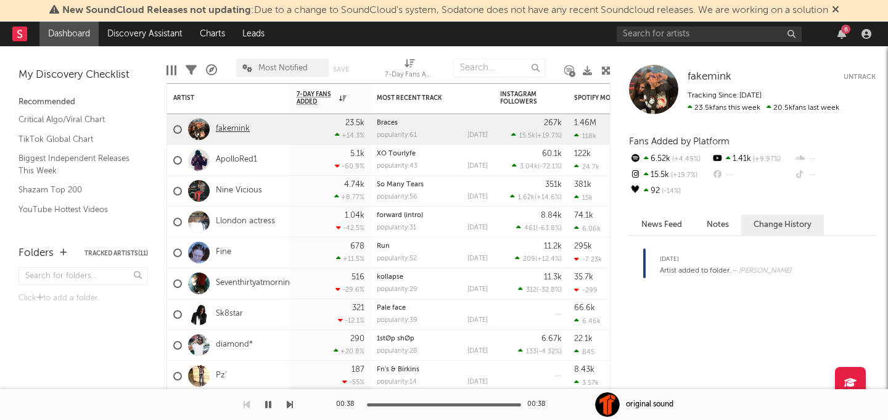
click at [244, 130] on link "fakemink" at bounding box center [233, 129] width 34 height 10
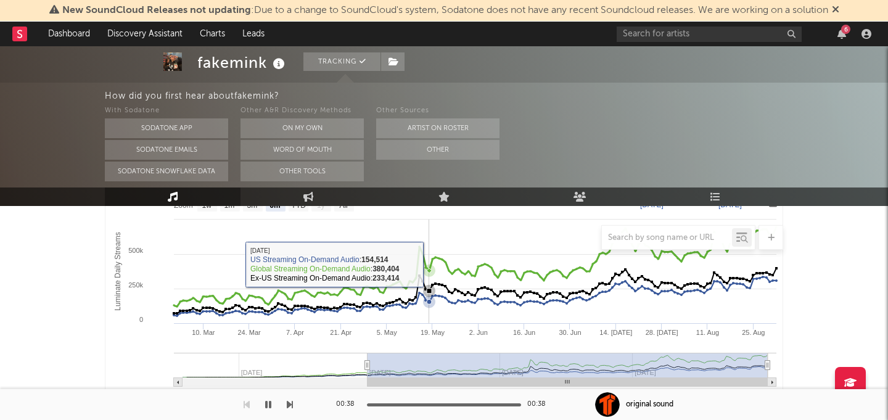
scroll to position [164, 0]
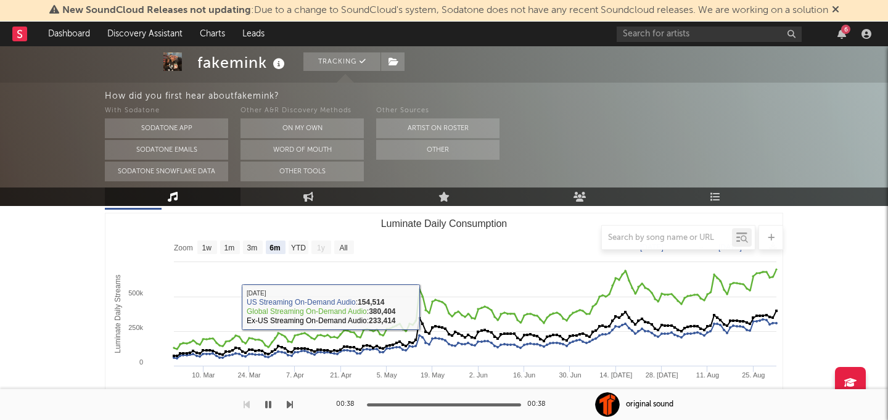
click at [334, 243] on div at bounding box center [444, 237] width 678 height 25
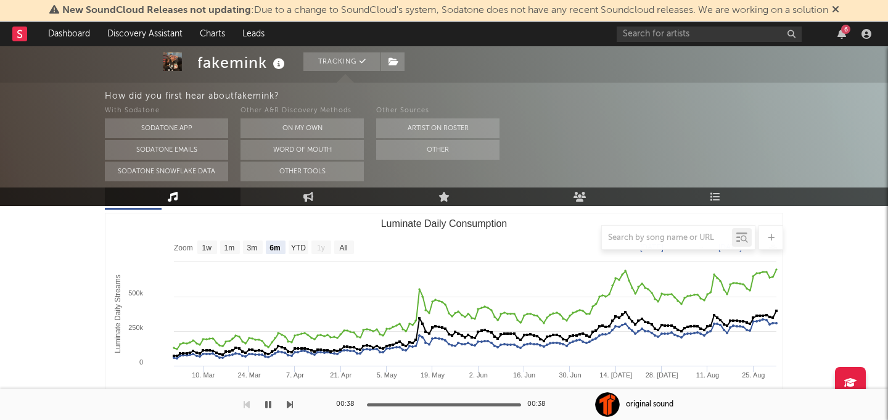
click at [343, 244] on div at bounding box center [444, 237] width 678 height 25
click at [347, 249] on div at bounding box center [444, 237] width 678 height 25
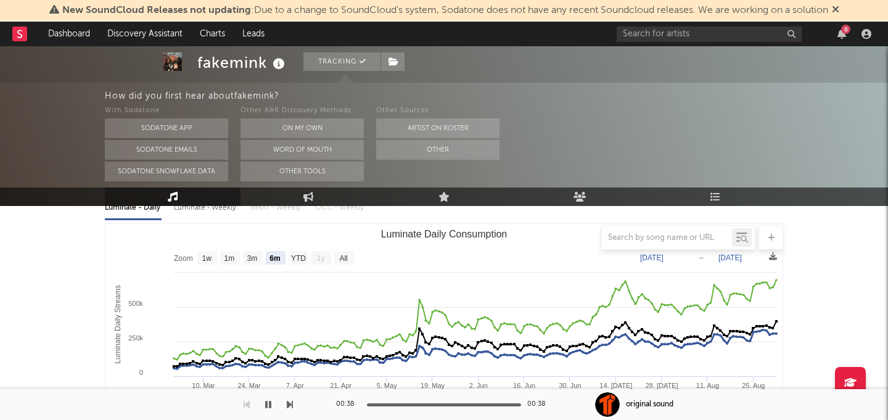
scroll to position [112, 0]
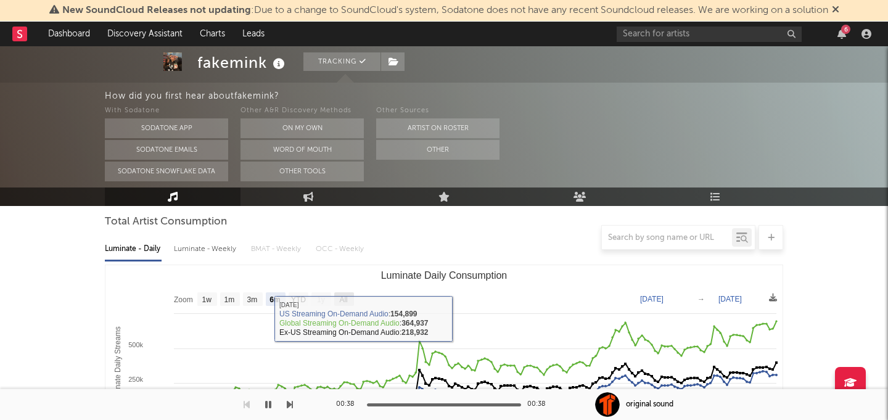
click at [347, 295] on text "All" at bounding box center [343, 299] width 8 height 9
select select "All"
type input "2024-12-06"
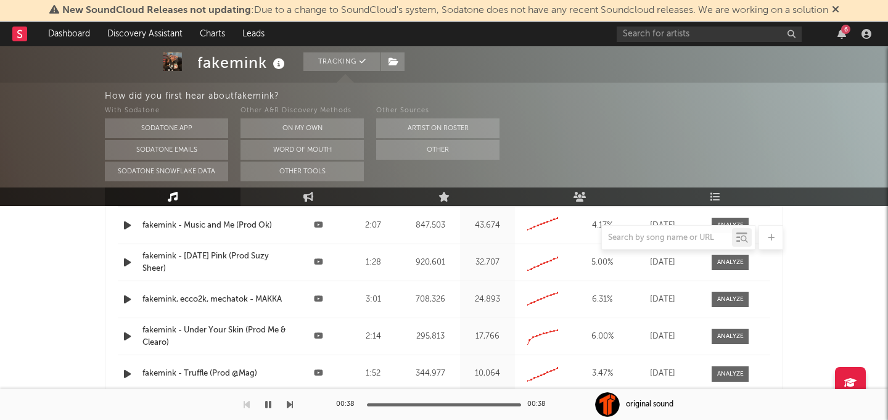
scroll to position [1515, 0]
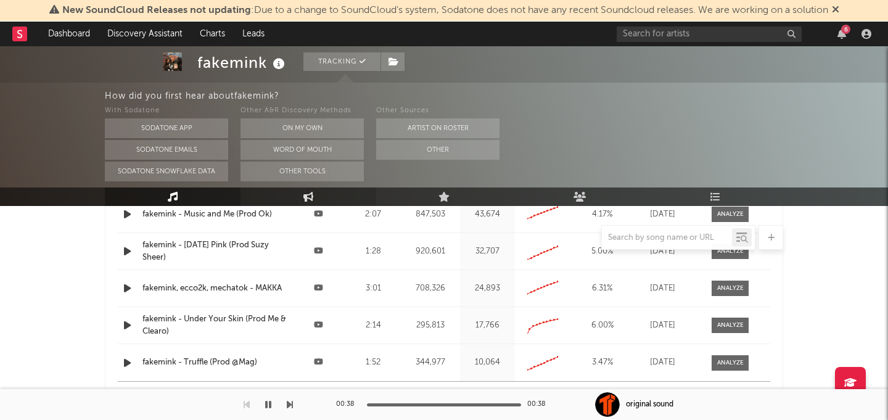
click at [311, 199] on icon at bounding box center [308, 197] width 10 height 10
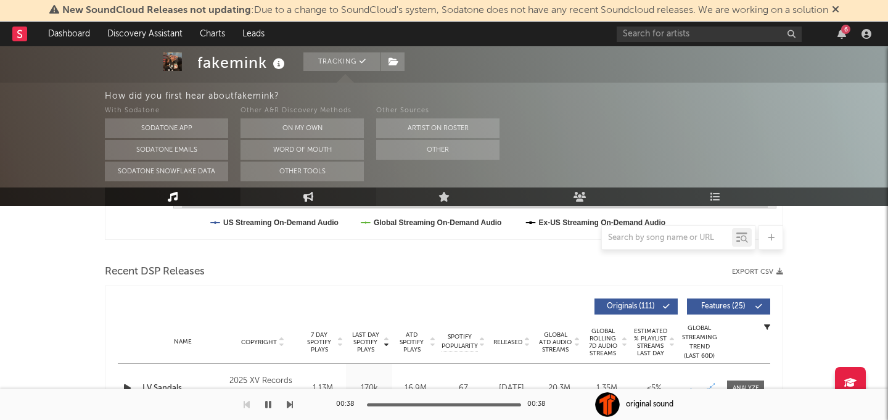
select select "1w"
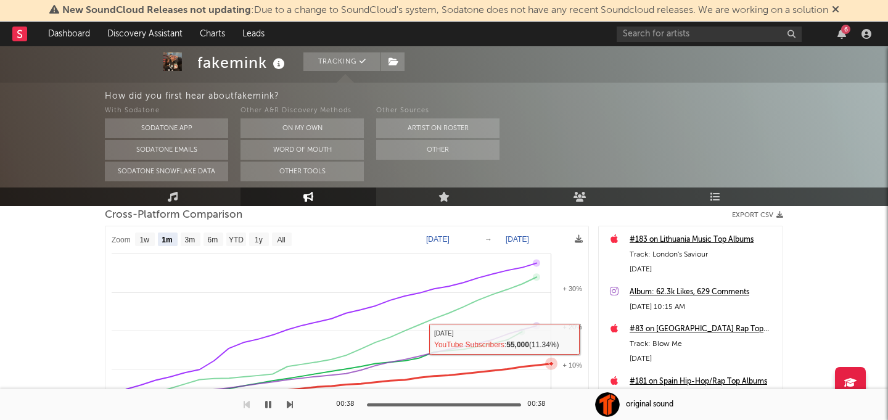
scroll to position [97, 0]
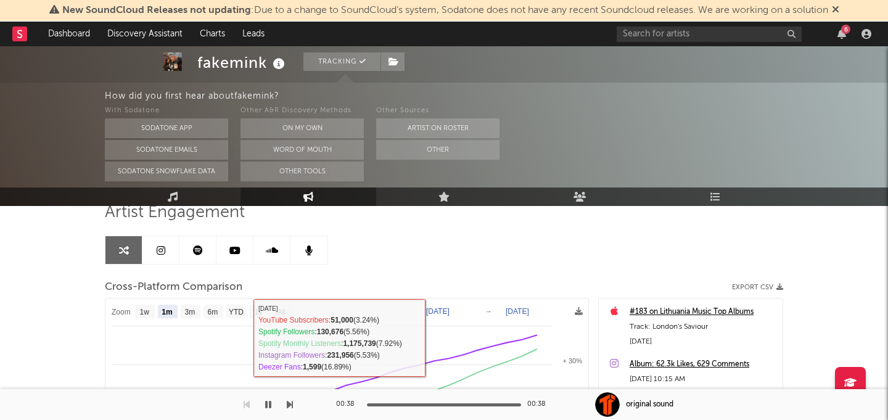
click at [263, 307] on rect at bounding box center [259, 312] width 20 height 14
select select "1y"
type input "2024-09-03"
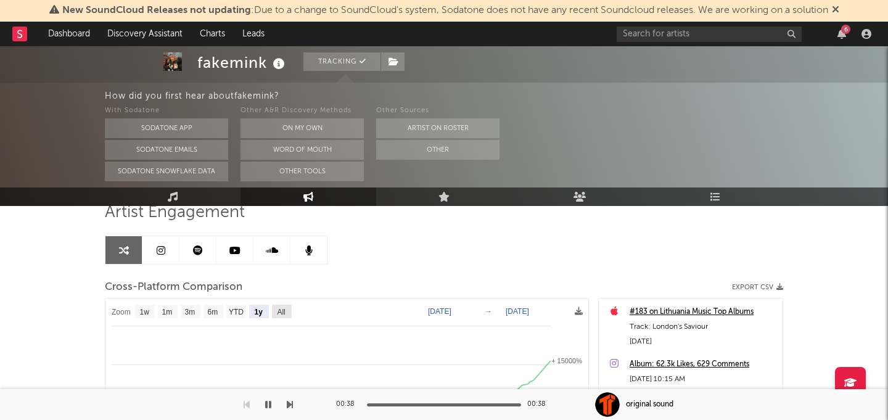
click at [287, 312] on rect at bounding box center [282, 312] width 20 height 14
select select "All"
type input "2020-09-28"
select select "All"
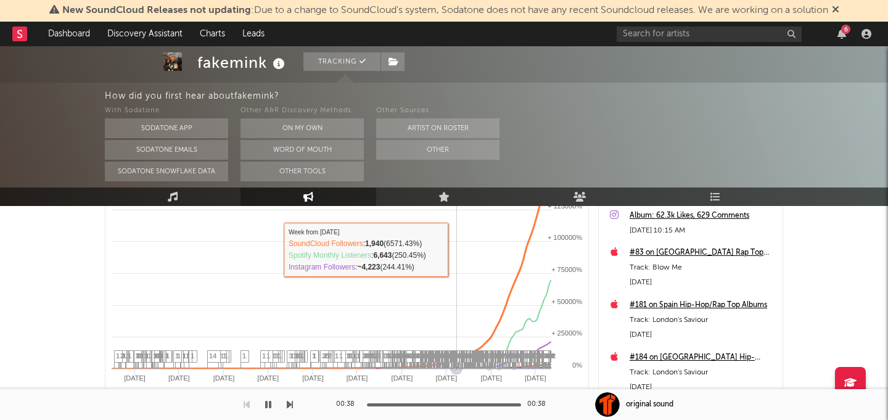
scroll to position [247, 0]
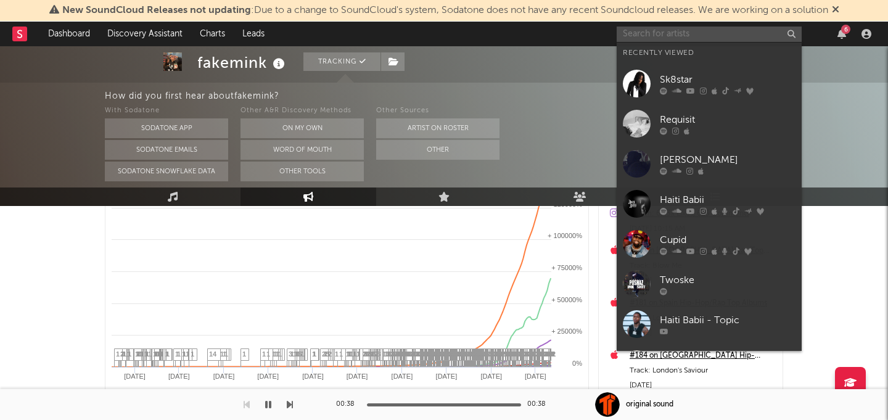
click at [693, 30] on input "text" at bounding box center [709, 34] width 185 height 15
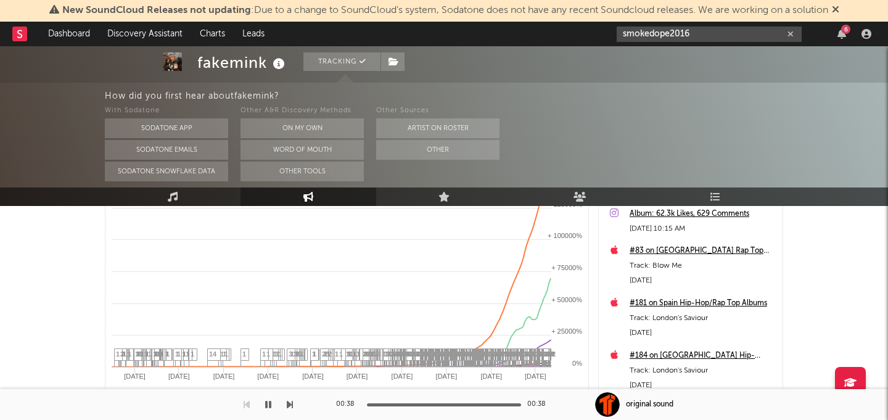
click at [701, 30] on input "smokedope2016" at bounding box center [709, 34] width 185 height 15
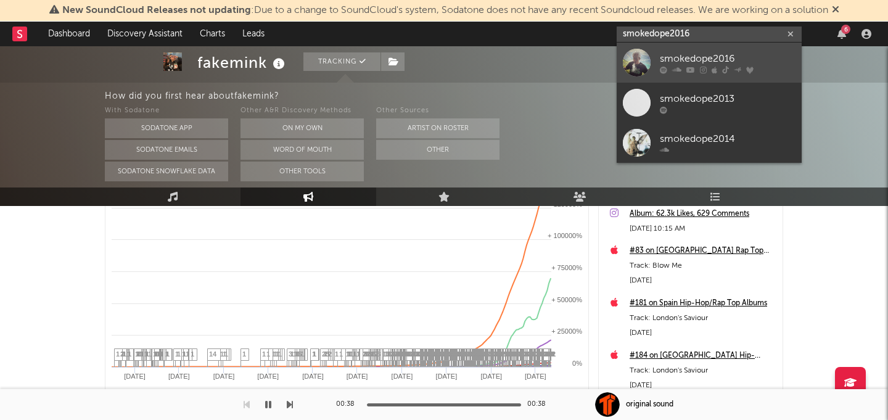
type input "smokedope2016"
click at [690, 51] on div "smokedope2016" at bounding box center [728, 58] width 136 height 15
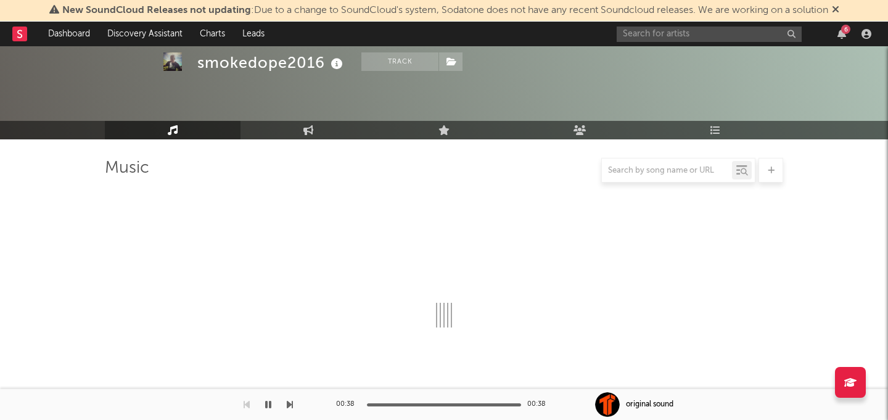
scroll to position [136, 0]
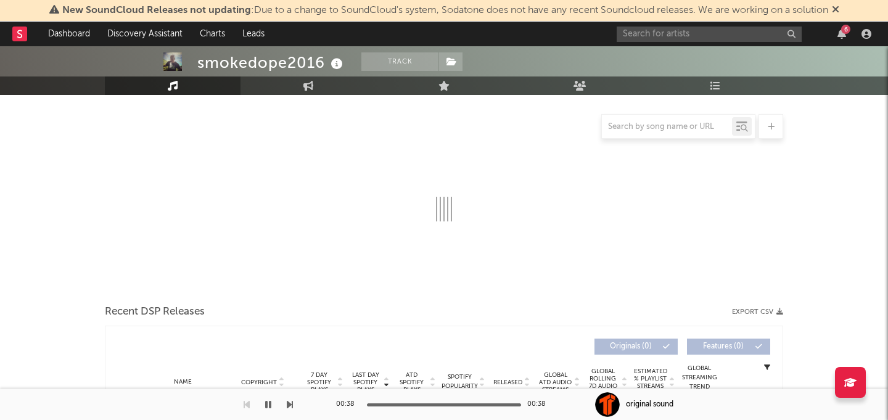
select select "6m"
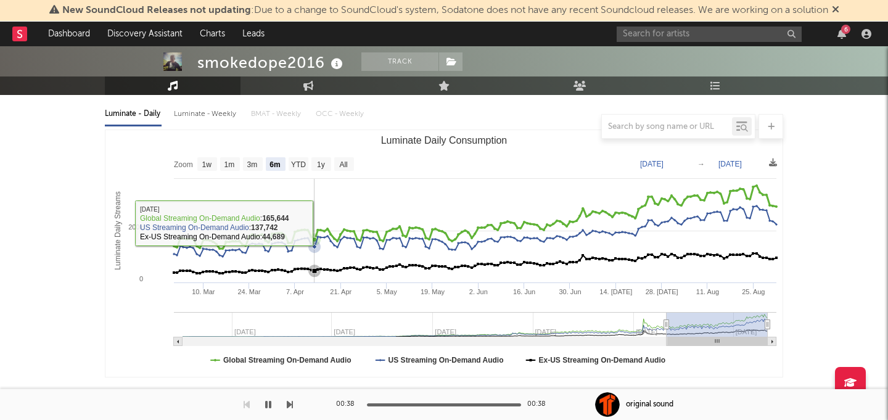
scroll to position [0, 0]
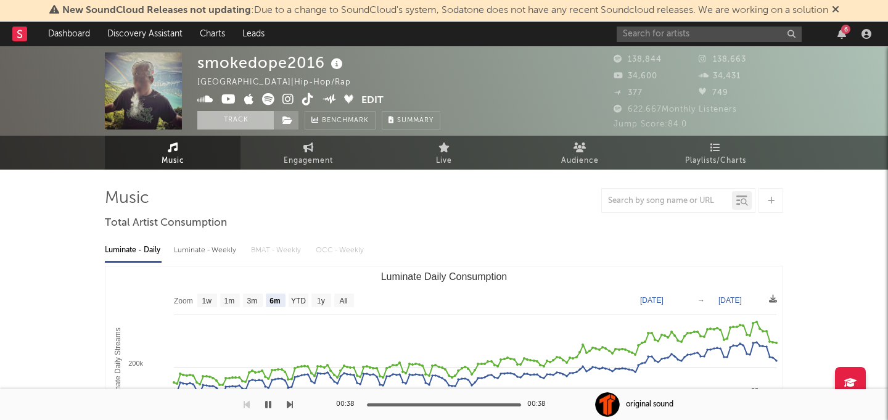
click at [231, 118] on button "Track" at bounding box center [235, 120] width 77 height 19
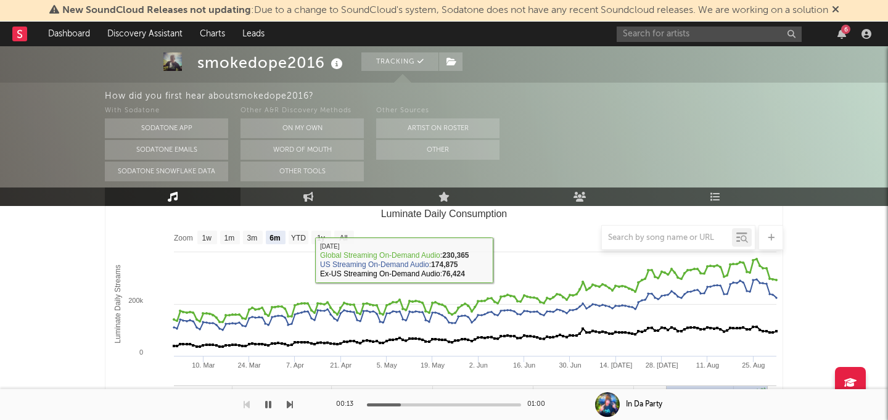
scroll to position [135, 0]
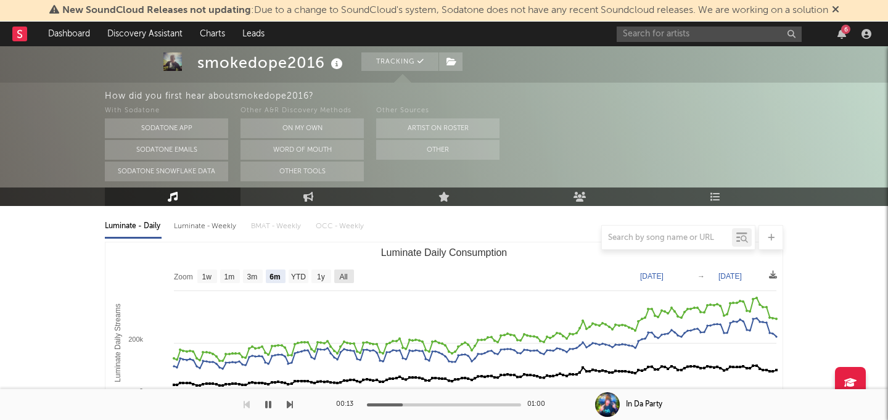
click at [344, 274] on text "All" at bounding box center [343, 277] width 8 height 9
select select "All"
type input "2022-10-02"
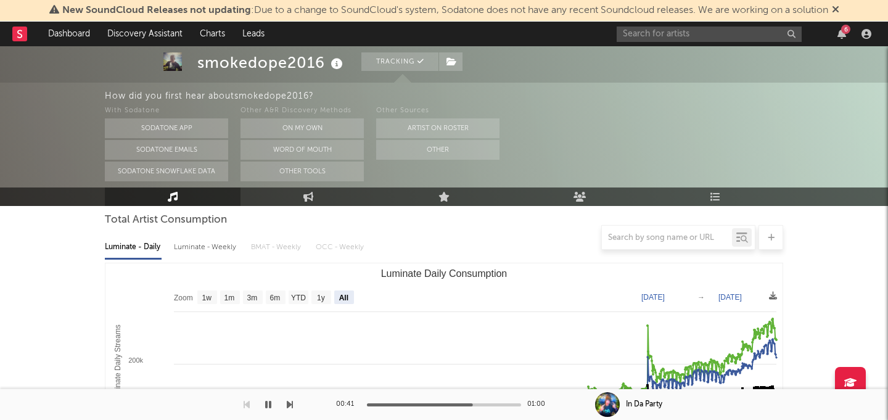
scroll to position [0, 0]
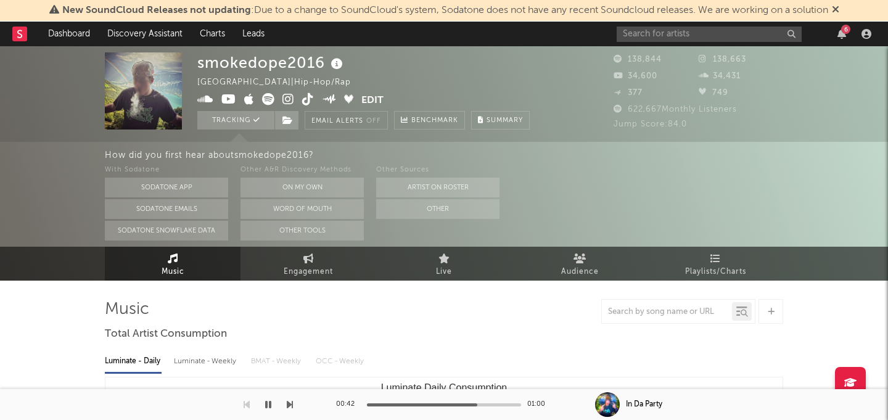
click at [24, 30] on rect at bounding box center [19, 34] width 15 height 15
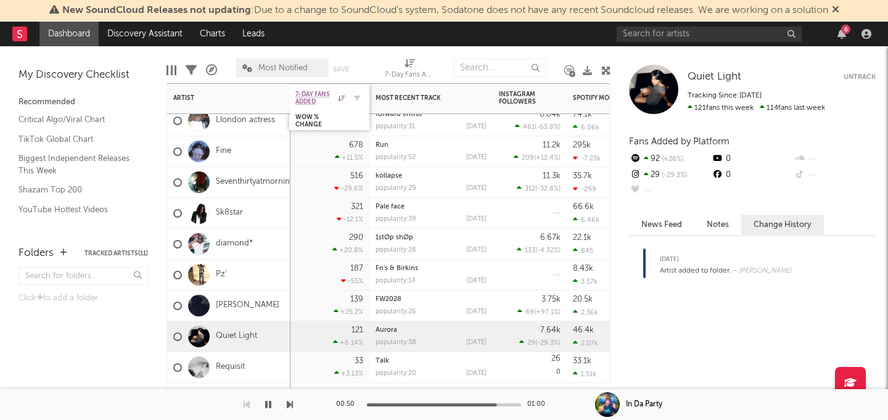
click at [341, 96] on icon at bounding box center [341, 98] width 7 height 6
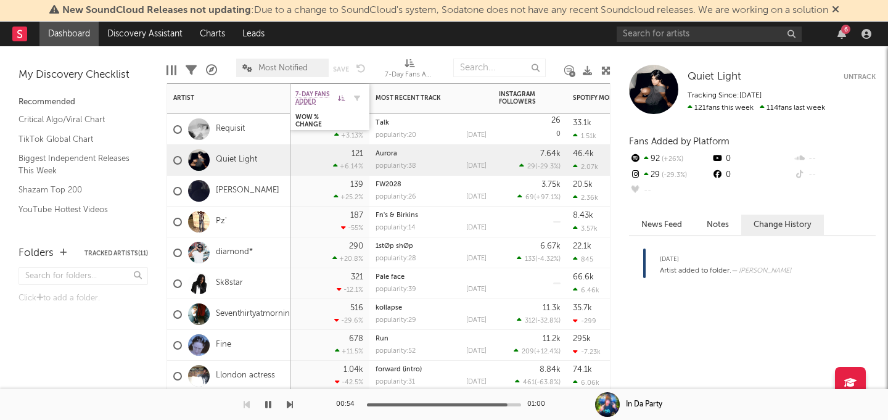
click at [342, 97] on icon at bounding box center [341, 98] width 7 height 6
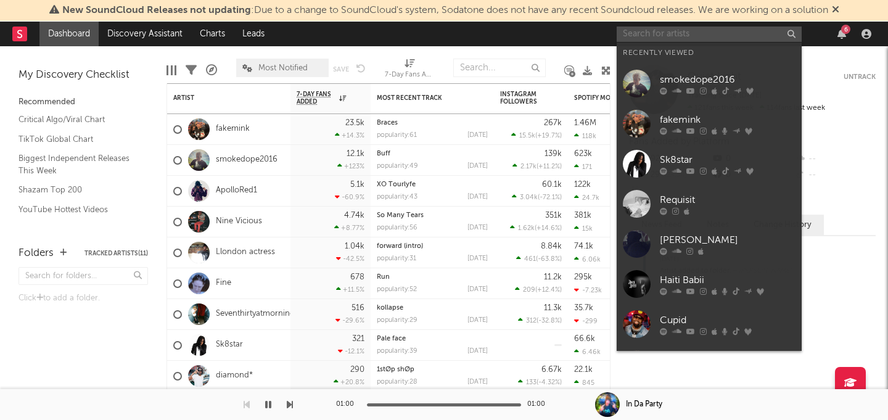
click at [675, 40] on input "text" at bounding box center [709, 34] width 185 height 15
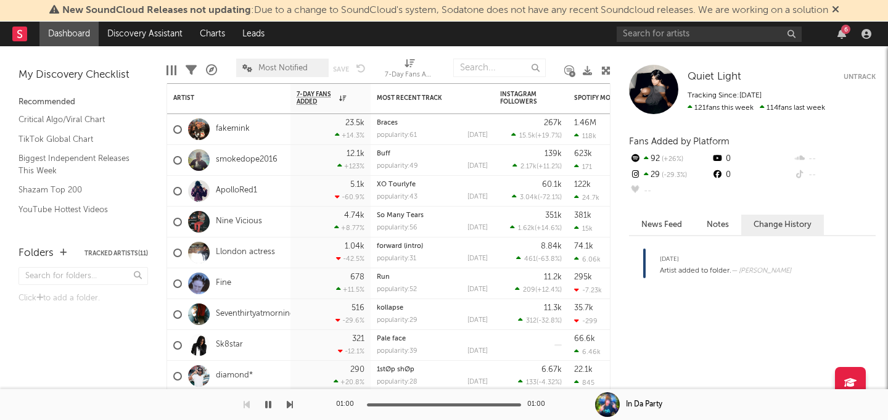
click at [778, 308] on span "Sep 2, 2025 Artist added to folder. — Aiden Lee •" at bounding box center [752, 331] width 247 height 178
